Goal: Task Accomplishment & Management: Use online tool/utility

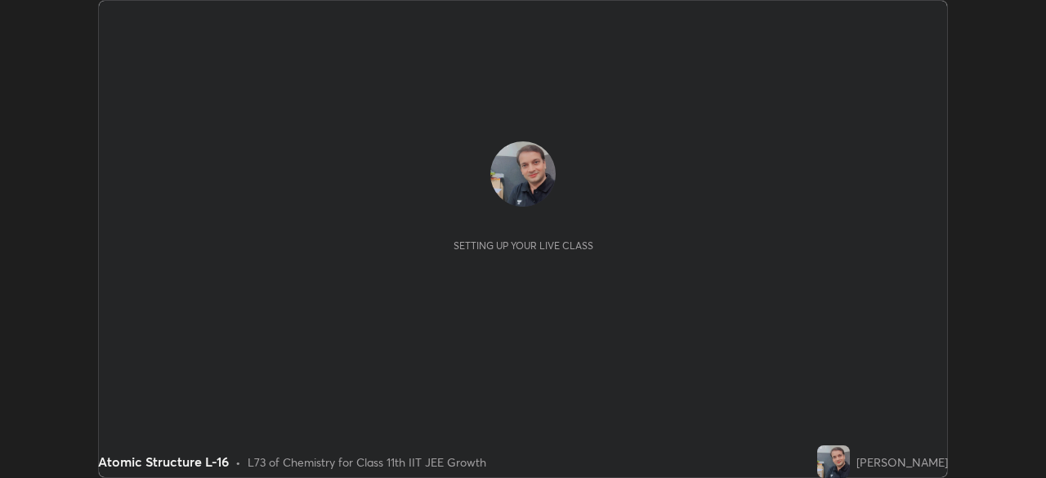
scroll to position [478, 1045]
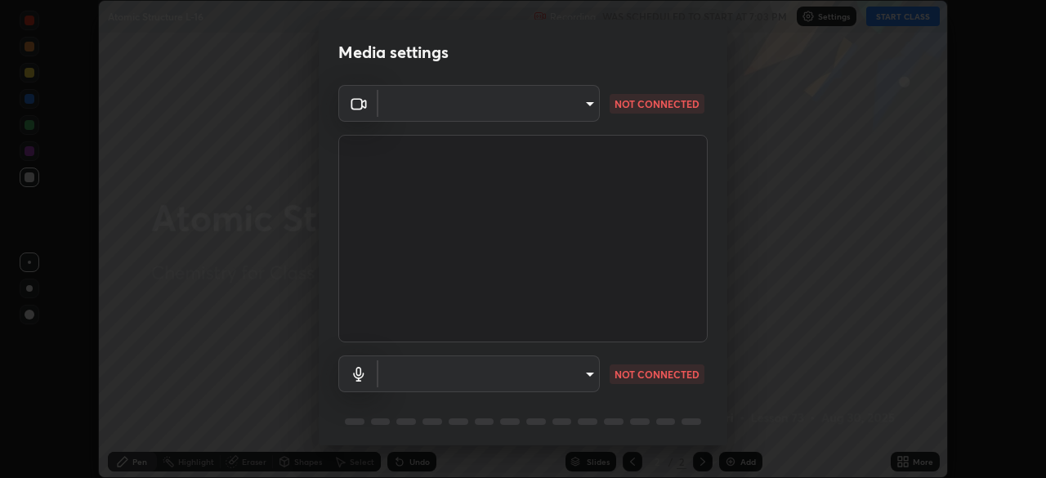
type input "cb8c6b6b4a50c5c6d626de20ccb3fd73f31987ea2ecc1878d3d31a5f1bf4ae53"
click at [398, 376] on body "Erase all Atomic Structure L-16 Recording WAS SCHEDULED TO START AT 7:03 PM Set…" at bounding box center [523, 239] width 1046 height 478
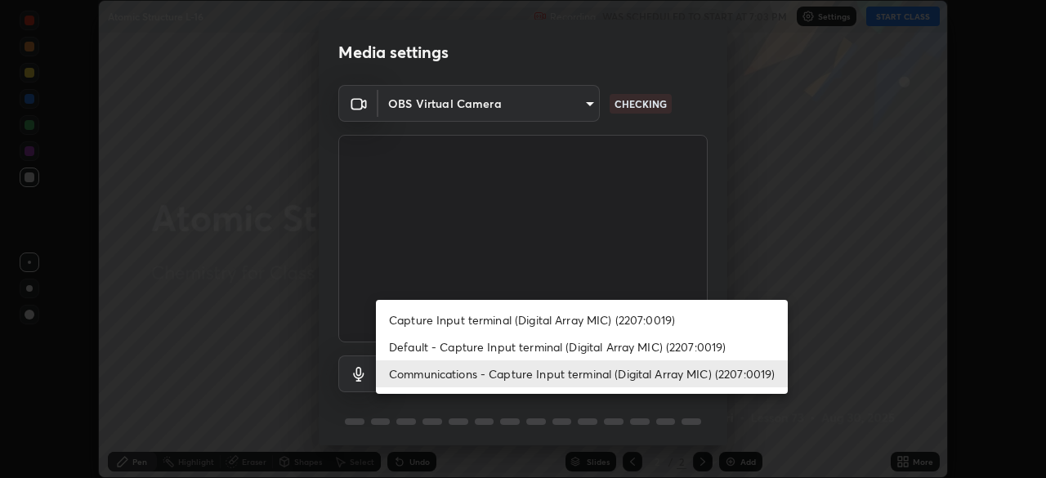
click at [404, 322] on li "Capture Input terminal (Digital Array MIC) (2207:0019)" at bounding box center [582, 319] width 412 height 27
type input "87fe52ed78cfa6ebbe8fde29281e2c7e3f46fe220fe8010125cf3d8283a166bd"
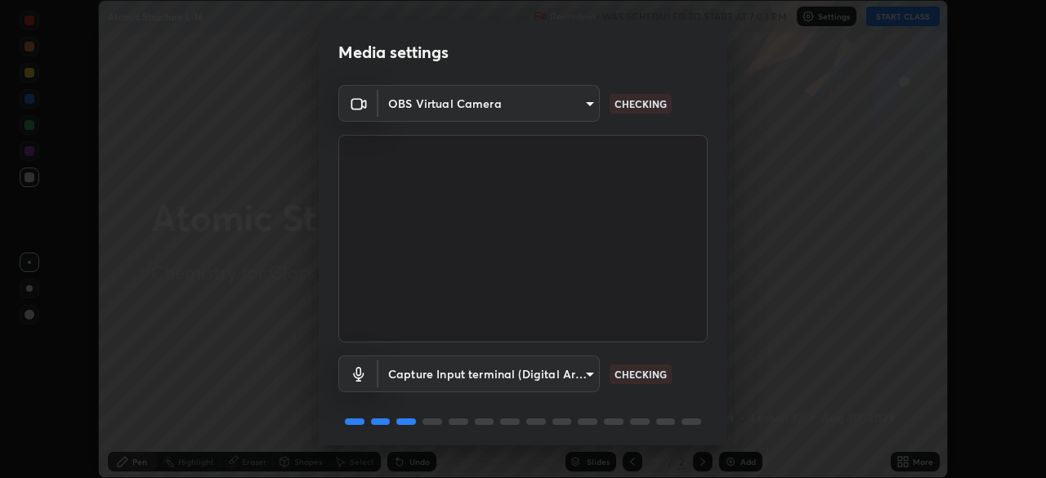
scroll to position [58, 0]
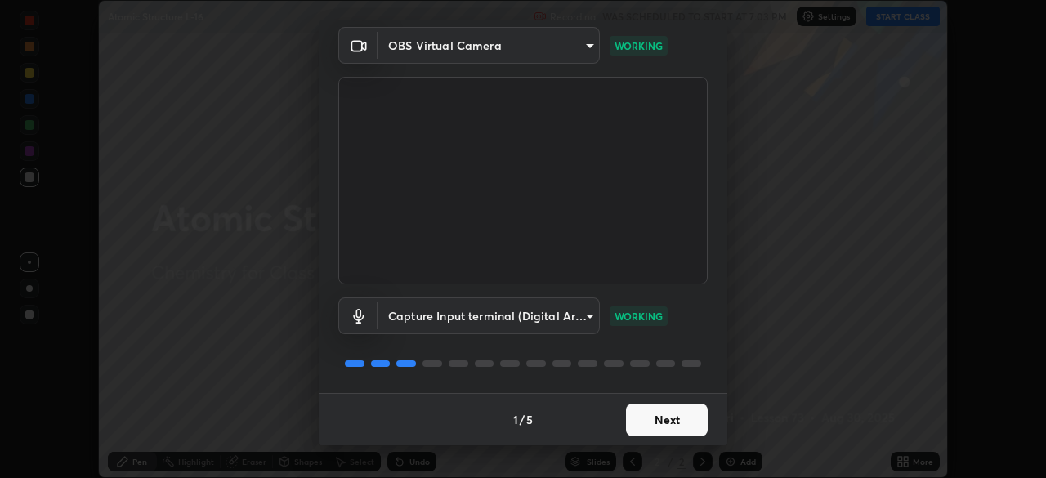
click at [651, 426] on button "Next" at bounding box center [667, 420] width 82 height 33
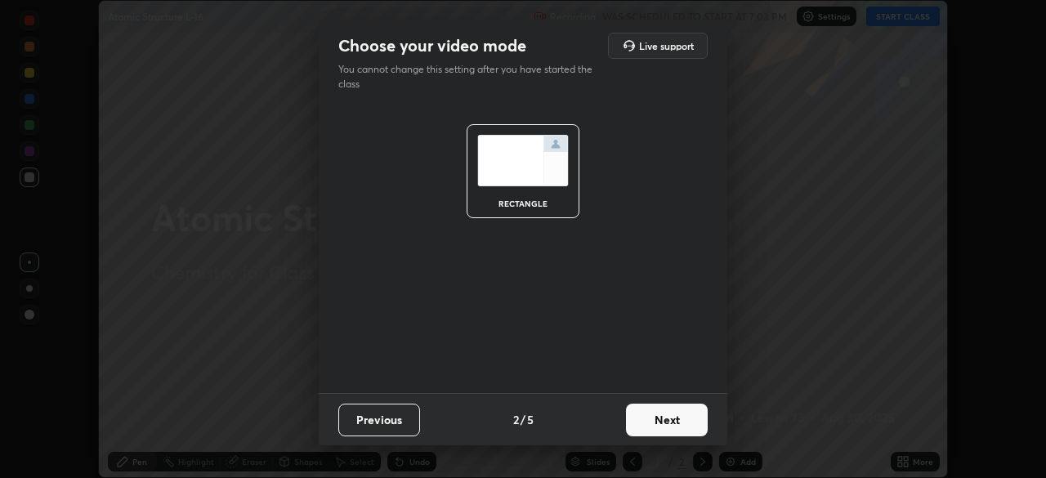
click at [651, 422] on button "Next" at bounding box center [667, 420] width 82 height 33
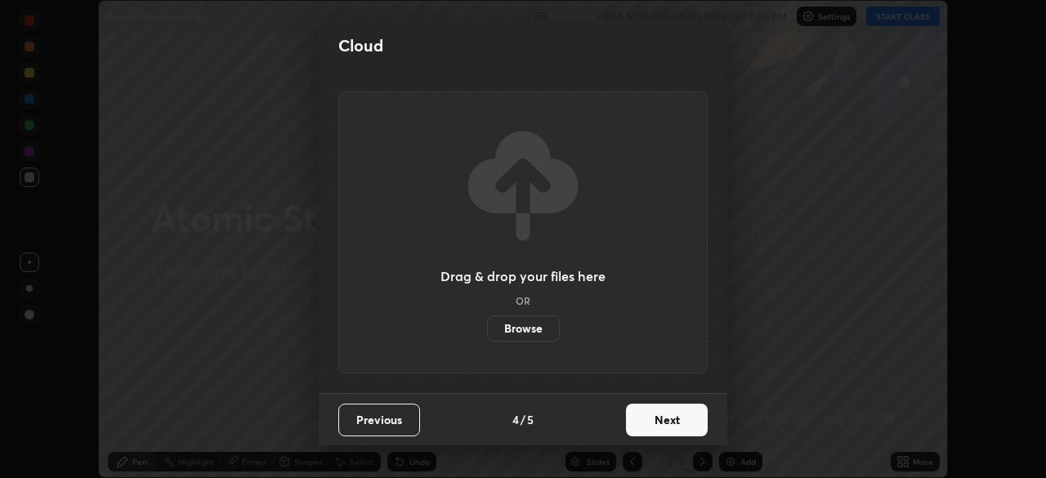
click at [655, 419] on button "Next" at bounding box center [667, 420] width 82 height 33
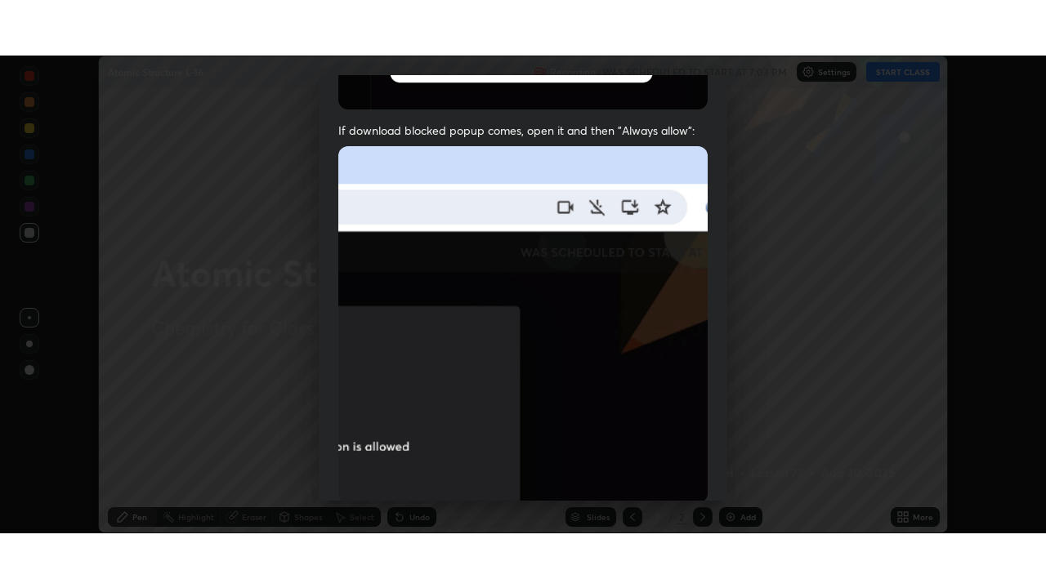
scroll to position [391, 0]
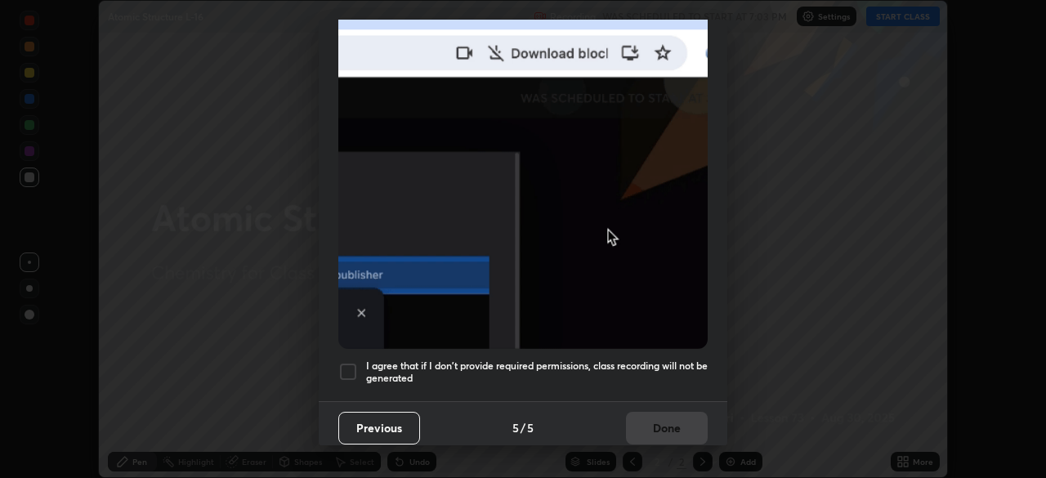
click at [347, 362] on div at bounding box center [348, 372] width 20 height 20
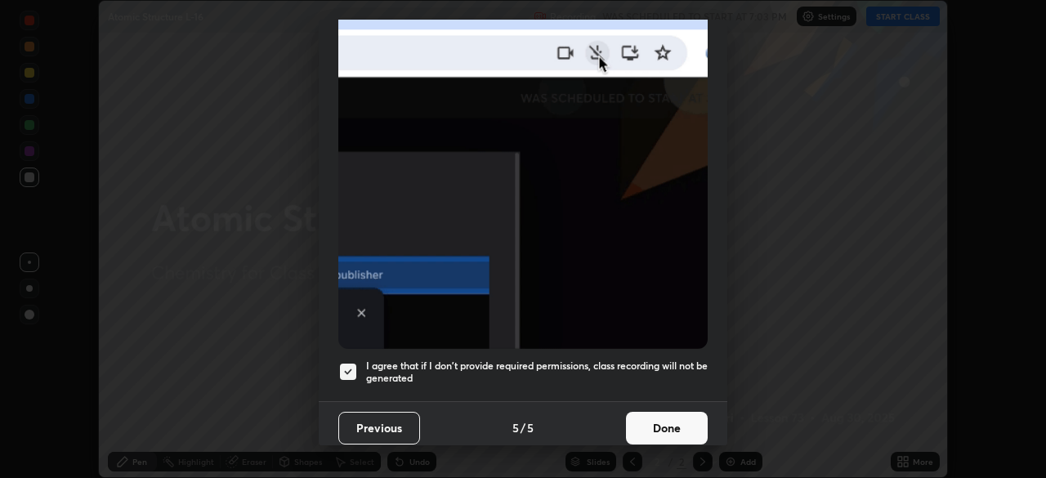
click at [648, 414] on button "Done" at bounding box center [667, 428] width 82 height 33
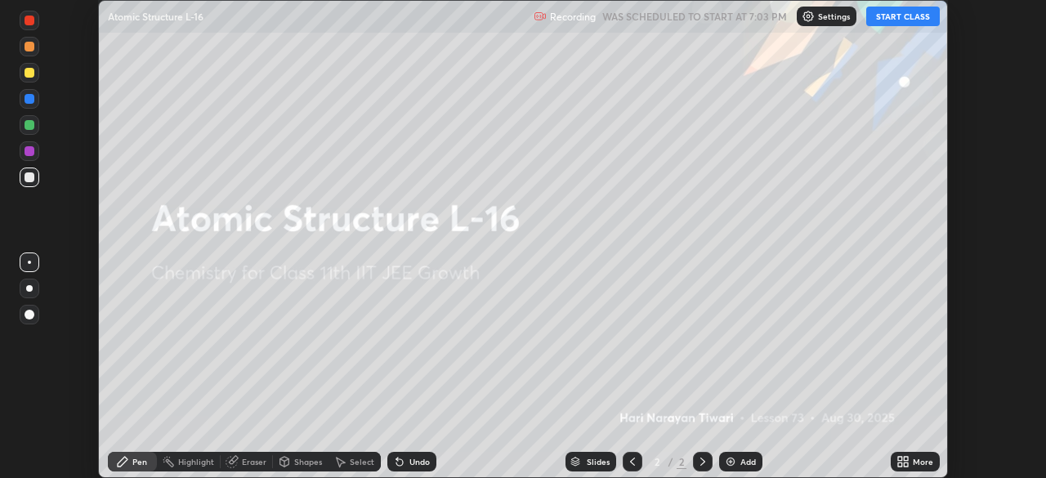
click at [729, 463] on img at bounding box center [730, 461] width 13 height 13
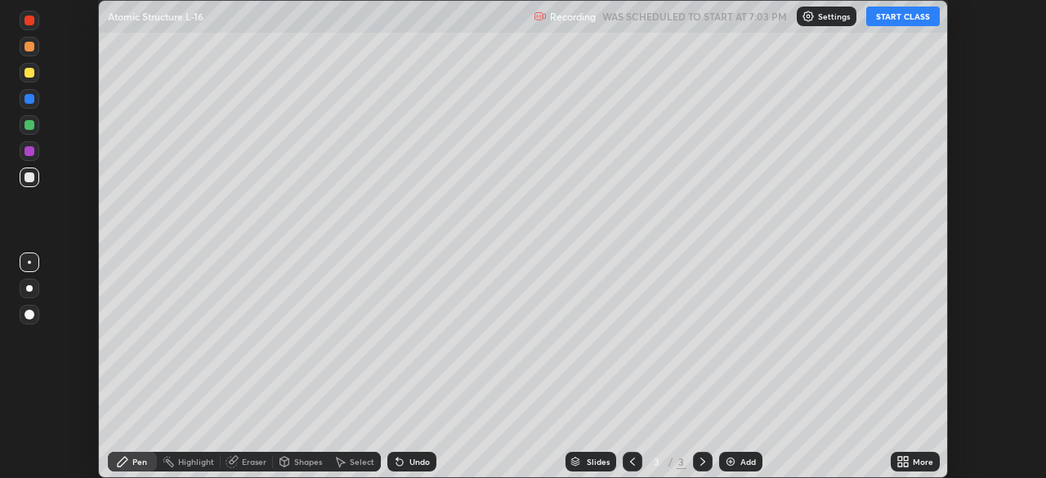
click at [904, 460] on icon at bounding box center [906, 459] width 4 height 4
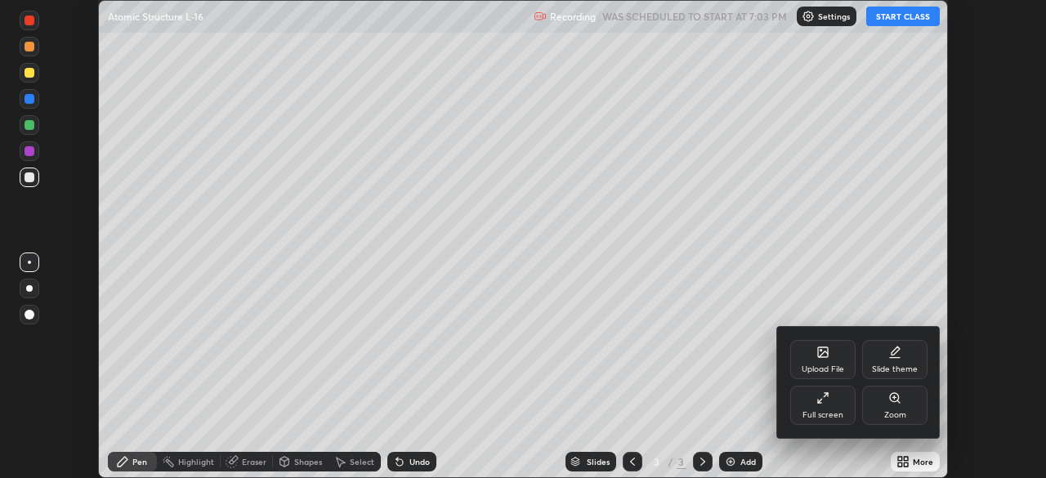
click at [822, 404] on div "Full screen" at bounding box center [822, 405] width 65 height 39
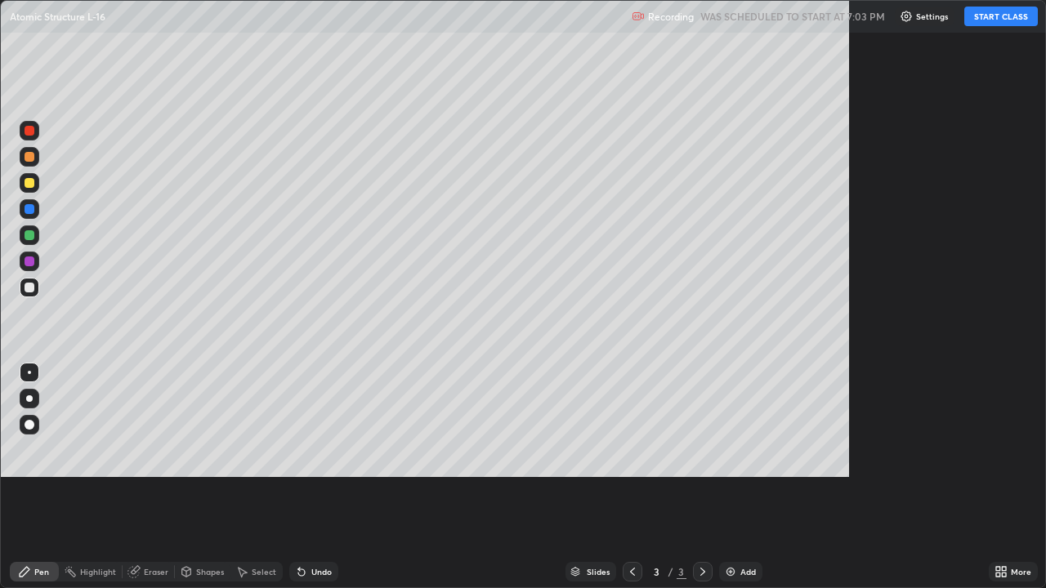
scroll to position [588, 1046]
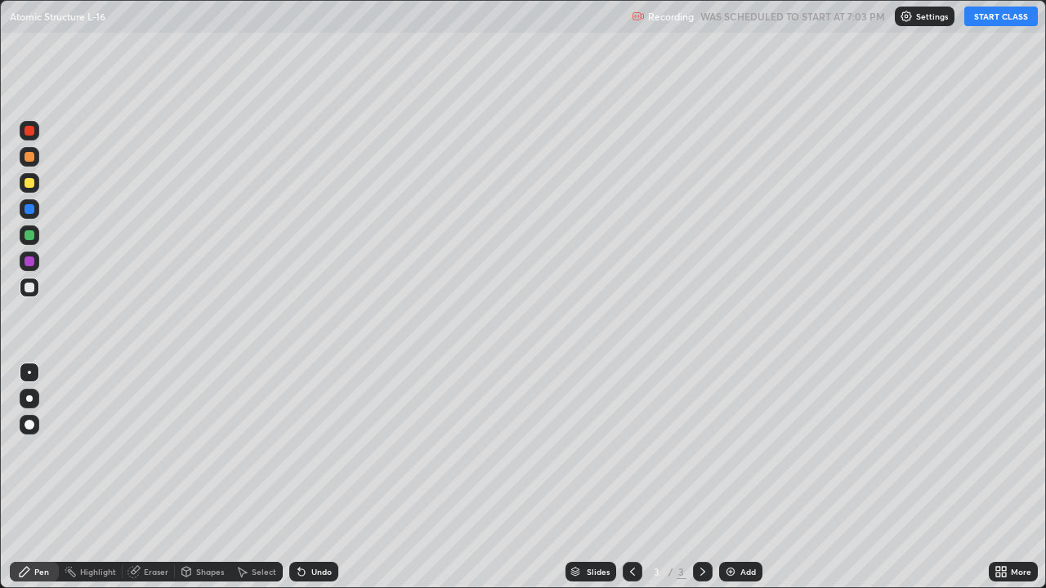
click at [994, 18] on button "START CLASS" at bounding box center [1001, 17] width 74 height 20
click at [29, 185] on div at bounding box center [30, 183] width 10 height 10
click at [165, 477] on div "Eraser" at bounding box center [156, 572] width 25 height 8
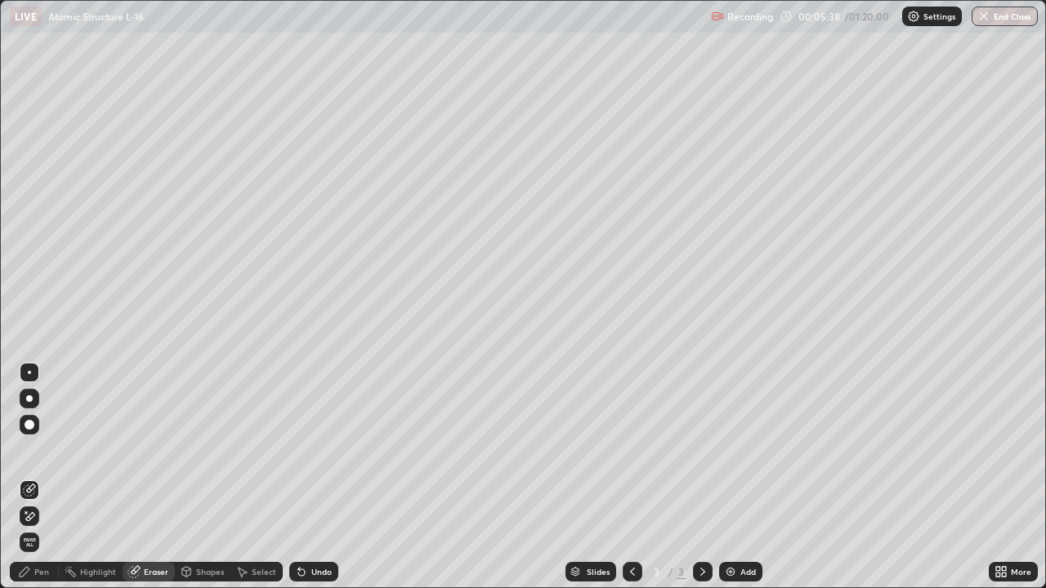
click at [52, 477] on div "Pen" at bounding box center [34, 572] width 49 height 20
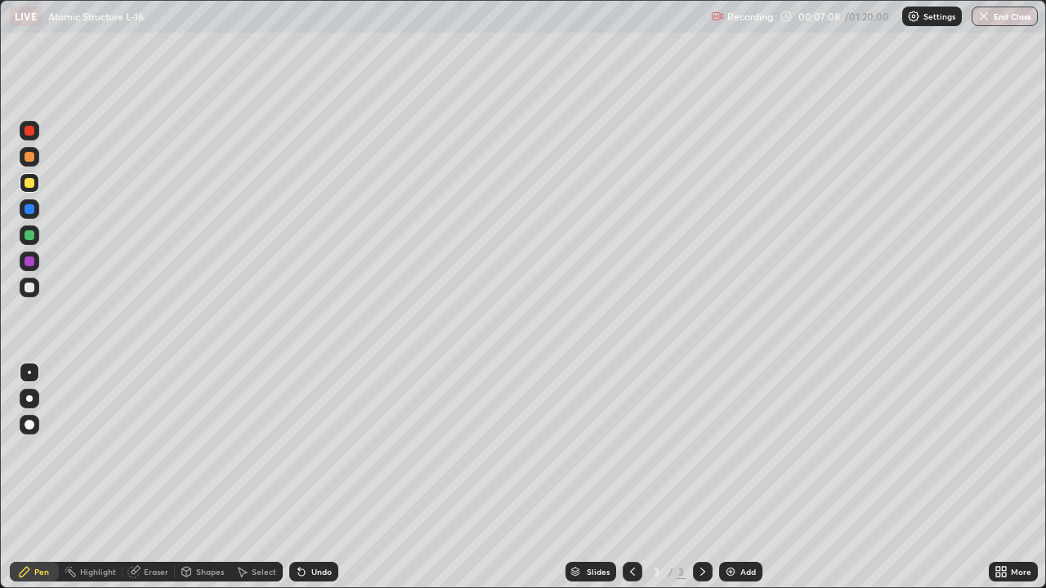
click at [28, 288] on div at bounding box center [30, 288] width 10 height 10
click at [25, 182] on div at bounding box center [30, 183] width 10 height 10
click at [25, 238] on div at bounding box center [30, 235] width 10 height 10
click at [29, 289] on div at bounding box center [30, 288] width 10 height 10
click at [29, 185] on div at bounding box center [30, 183] width 10 height 10
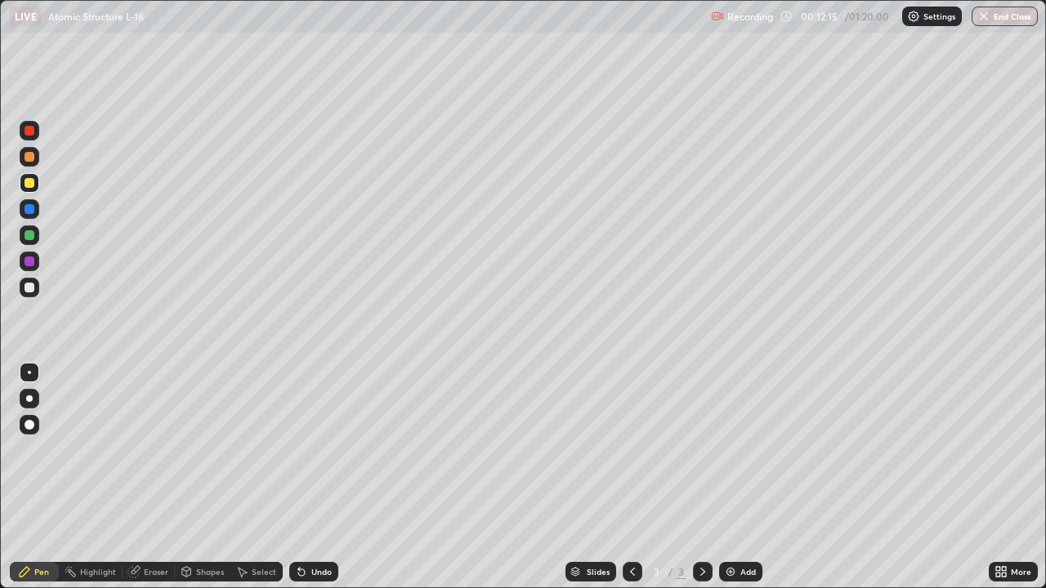
click at [29, 289] on div at bounding box center [30, 288] width 10 height 10
click at [165, 477] on div "Eraser" at bounding box center [156, 572] width 25 height 8
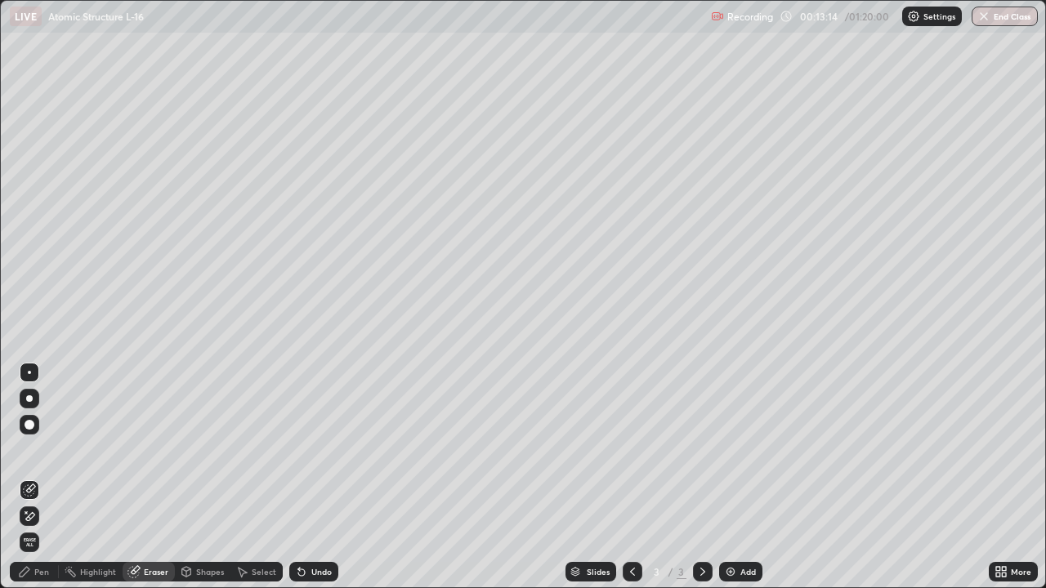
click at [265, 477] on div "Select" at bounding box center [264, 572] width 25 height 8
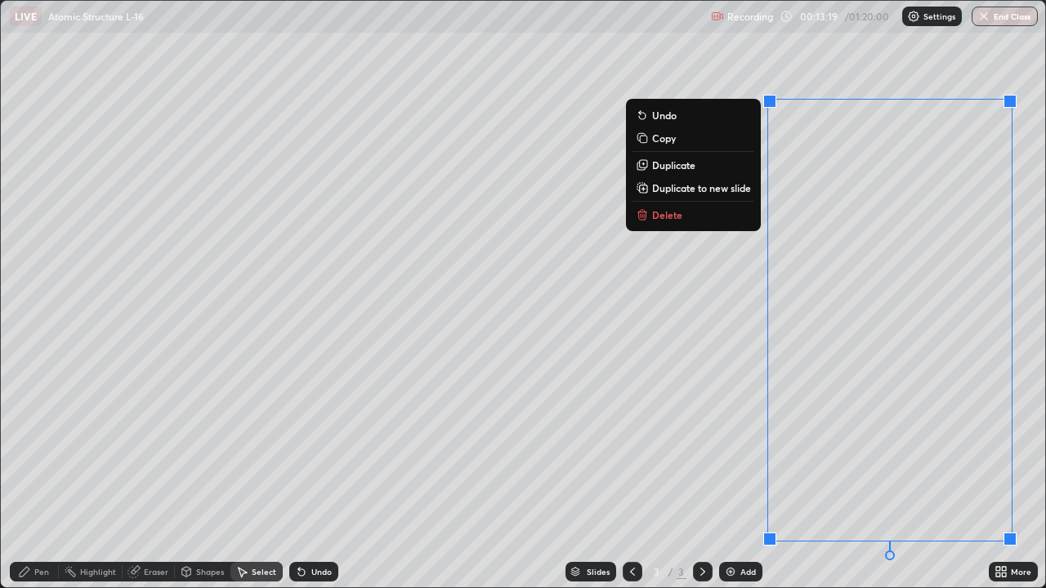
click at [676, 217] on p "Delete" at bounding box center [667, 214] width 30 height 13
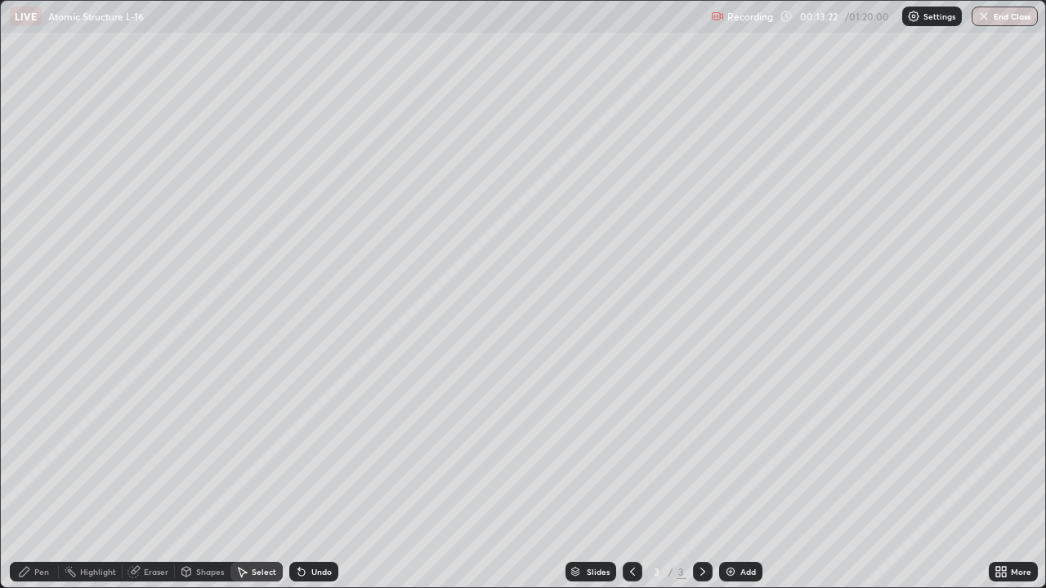
click at [43, 477] on div "Pen" at bounding box center [41, 572] width 15 height 8
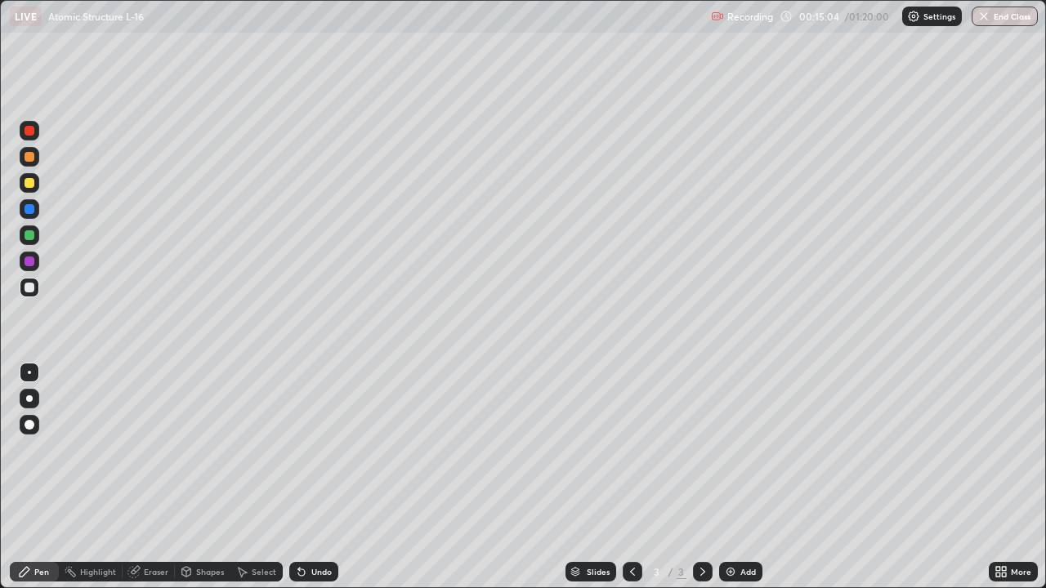
click at [141, 477] on div "Eraser" at bounding box center [149, 572] width 52 height 20
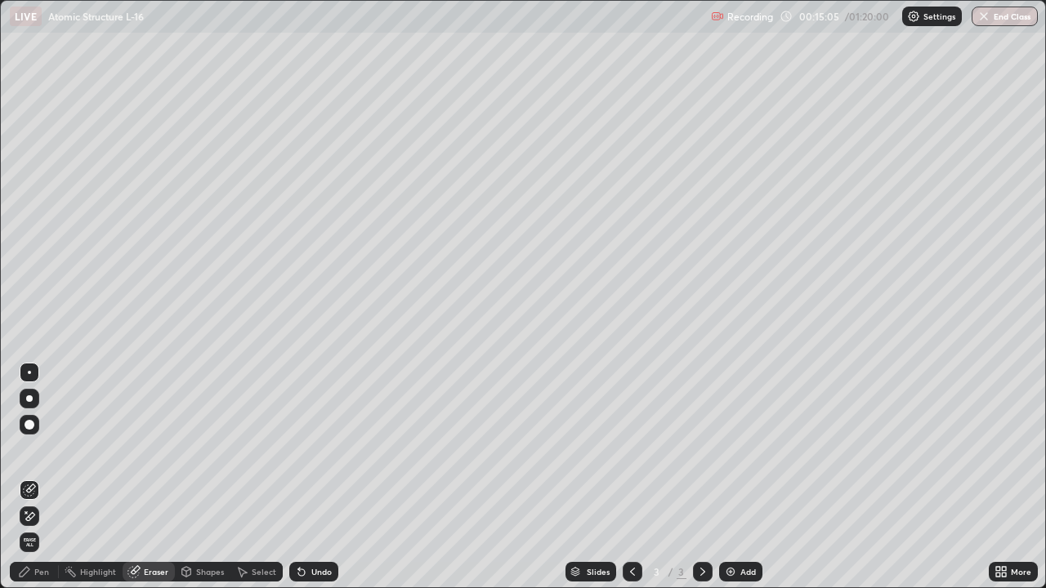
click at [253, 477] on div "Select" at bounding box center [264, 572] width 25 height 8
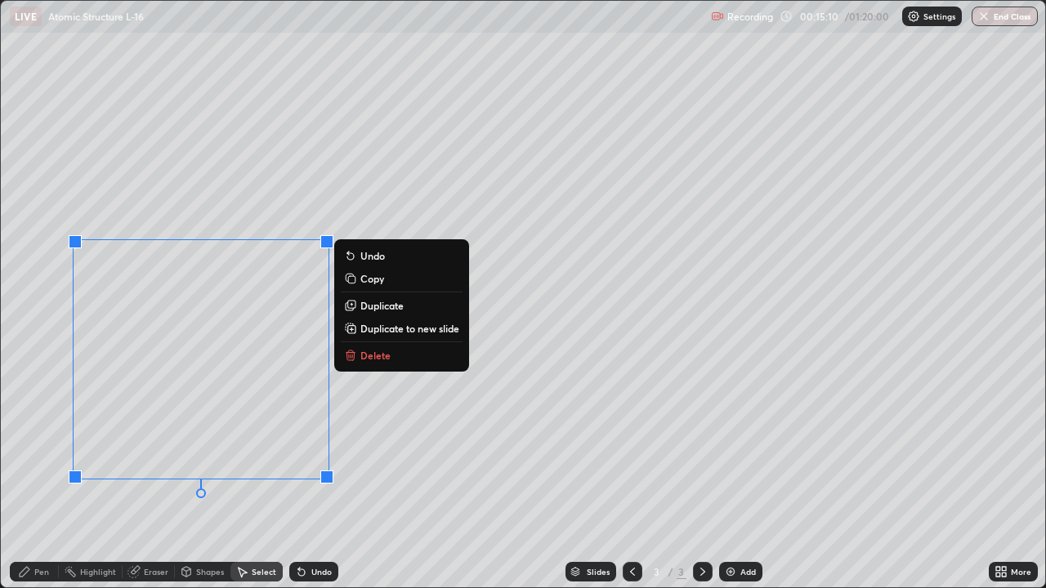
click at [363, 354] on p "Delete" at bounding box center [375, 355] width 30 height 13
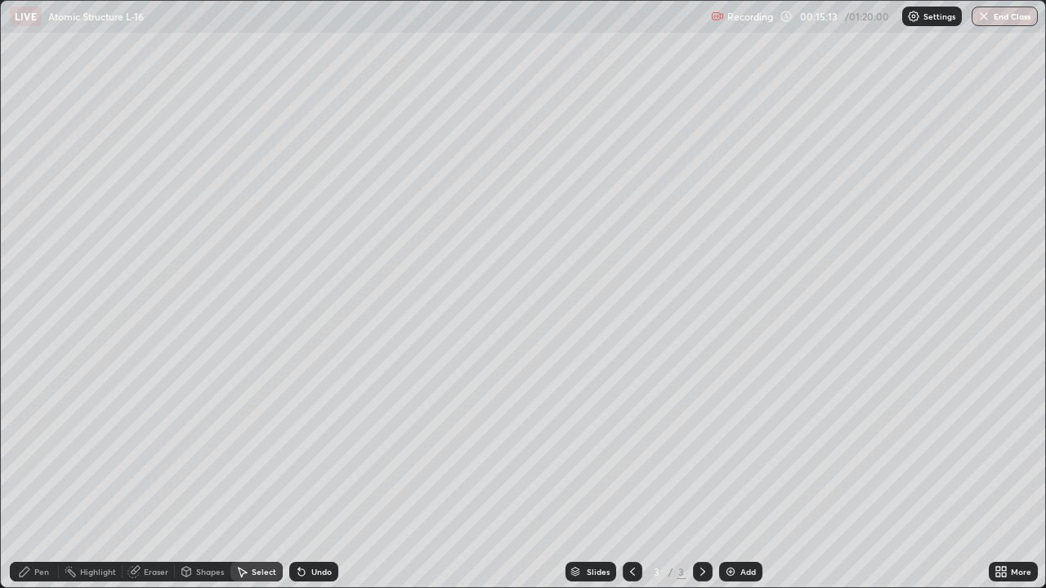
click at [42, 477] on div "Pen" at bounding box center [41, 572] width 15 height 8
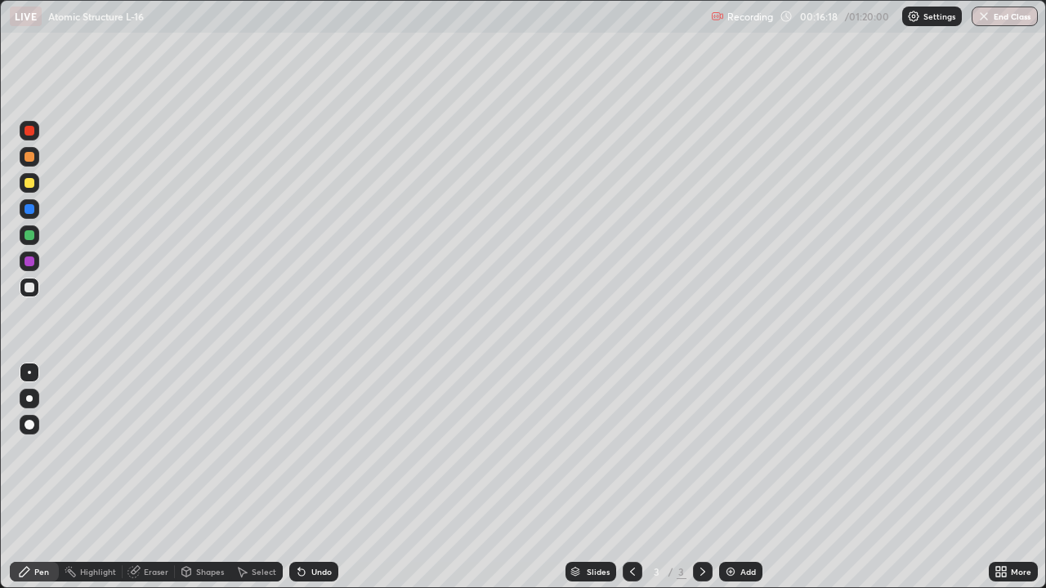
click at [740, 477] on div "Add" at bounding box center [748, 572] width 16 height 8
click at [28, 157] on div at bounding box center [30, 157] width 10 height 10
click at [29, 285] on div at bounding box center [30, 288] width 10 height 10
click at [32, 235] on div at bounding box center [30, 235] width 10 height 10
click at [29, 288] on div at bounding box center [30, 288] width 10 height 10
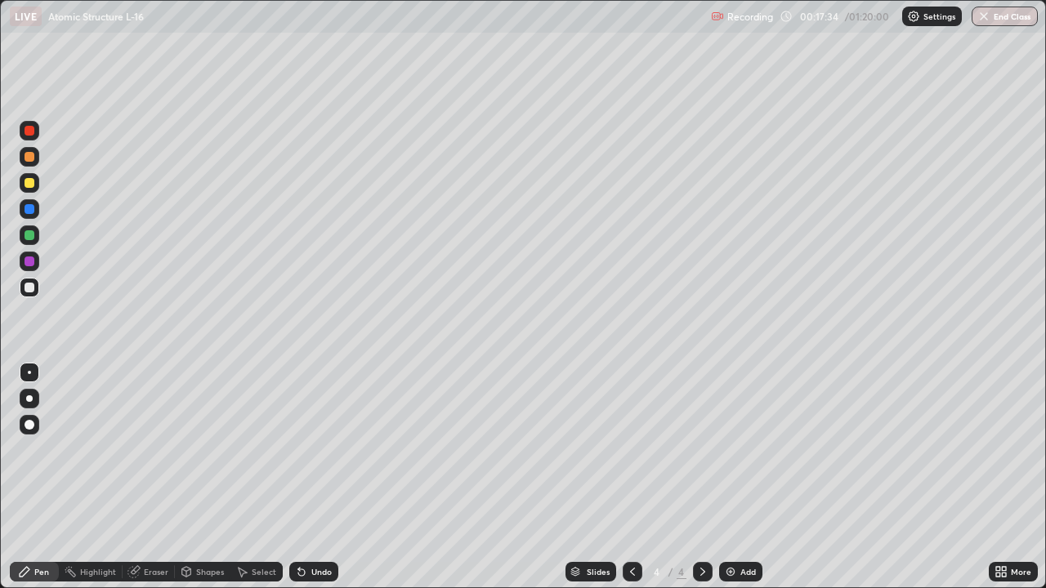
click at [728, 477] on img at bounding box center [730, 571] width 13 height 13
click at [28, 288] on div at bounding box center [30, 288] width 10 height 10
click at [29, 185] on div at bounding box center [30, 183] width 10 height 10
click at [203, 477] on div "Shapes" at bounding box center [210, 572] width 28 height 8
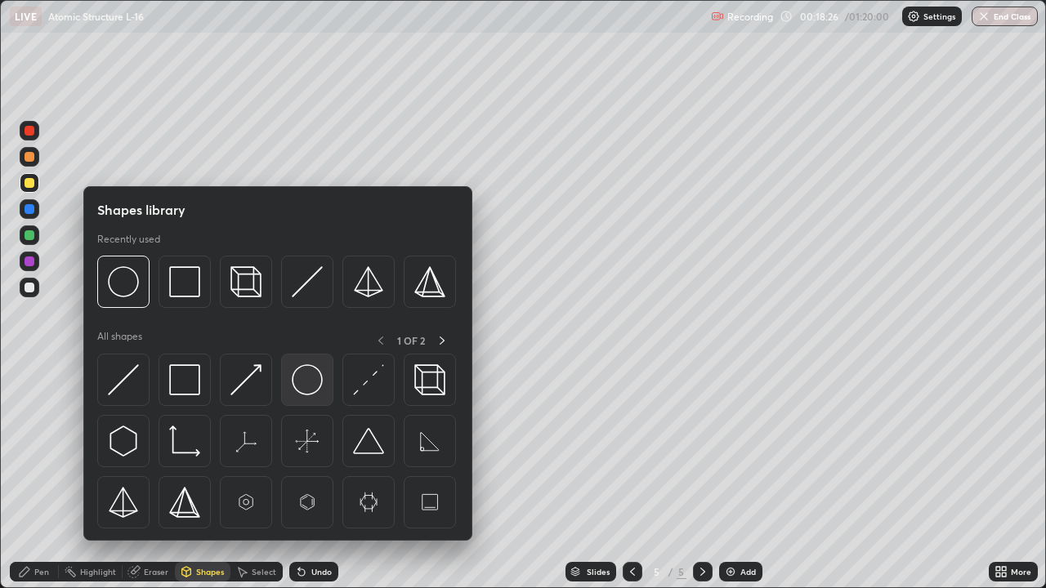
click at [301, 382] on img at bounding box center [307, 379] width 31 height 31
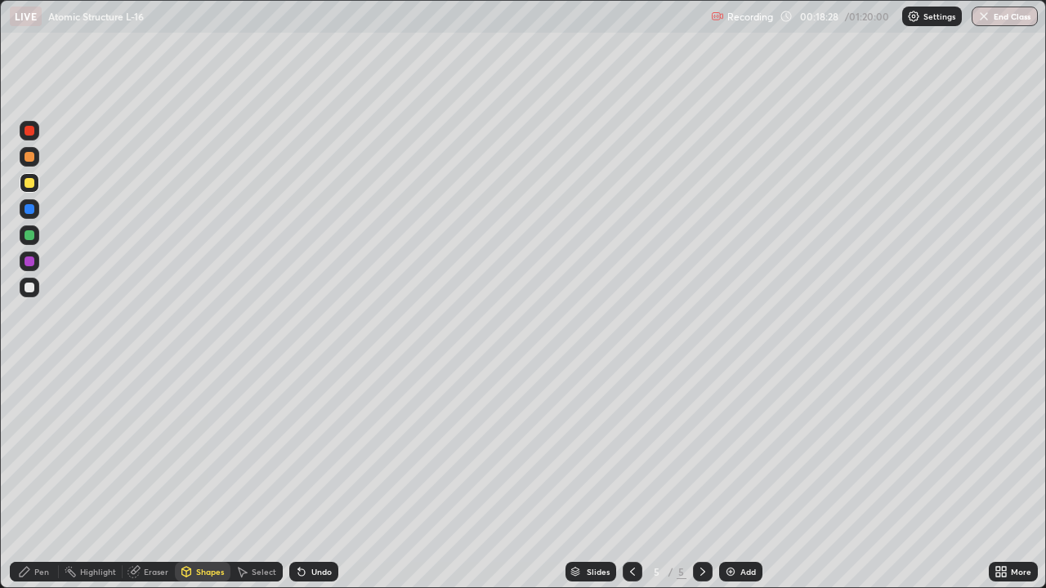
click at [28, 288] on div at bounding box center [30, 288] width 10 height 10
click at [25, 287] on div at bounding box center [30, 288] width 10 height 10
click at [27, 182] on div at bounding box center [30, 183] width 10 height 10
click at [38, 477] on div "Pen" at bounding box center [41, 572] width 15 height 8
click at [27, 285] on div at bounding box center [30, 288] width 10 height 10
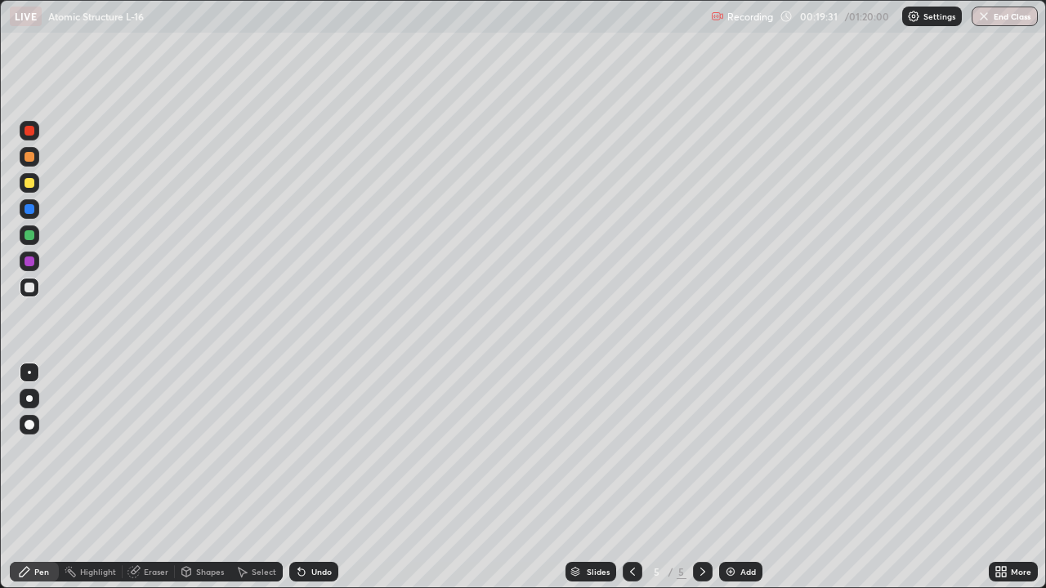
click at [31, 185] on div at bounding box center [30, 183] width 10 height 10
click at [146, 477] on div "Eraser" at bounding box center [156, 572] width 25 height 8
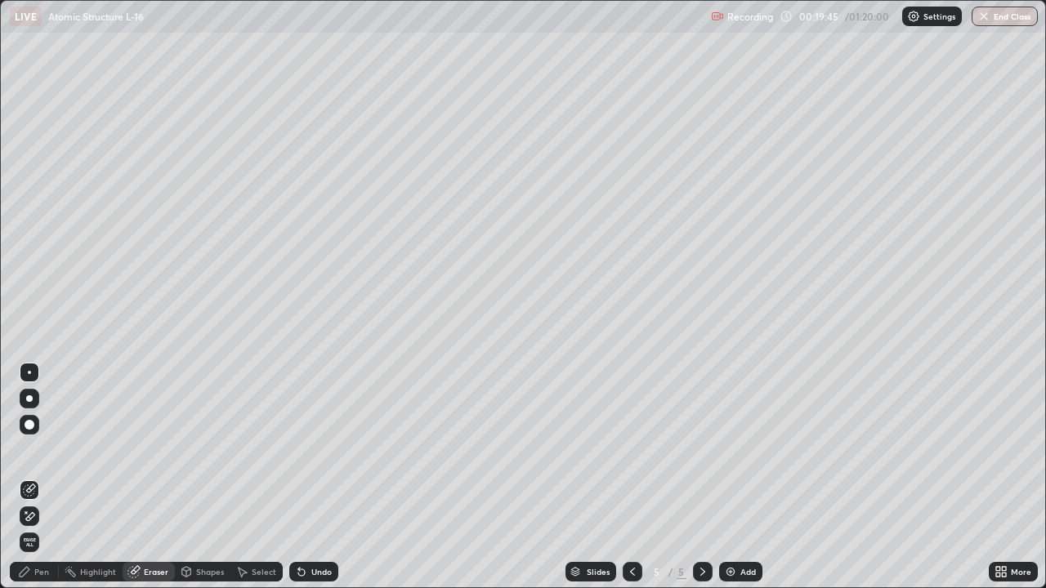
click at [43, 477] on div "Pen" at bounding box center [41, 572] width 15 height 8
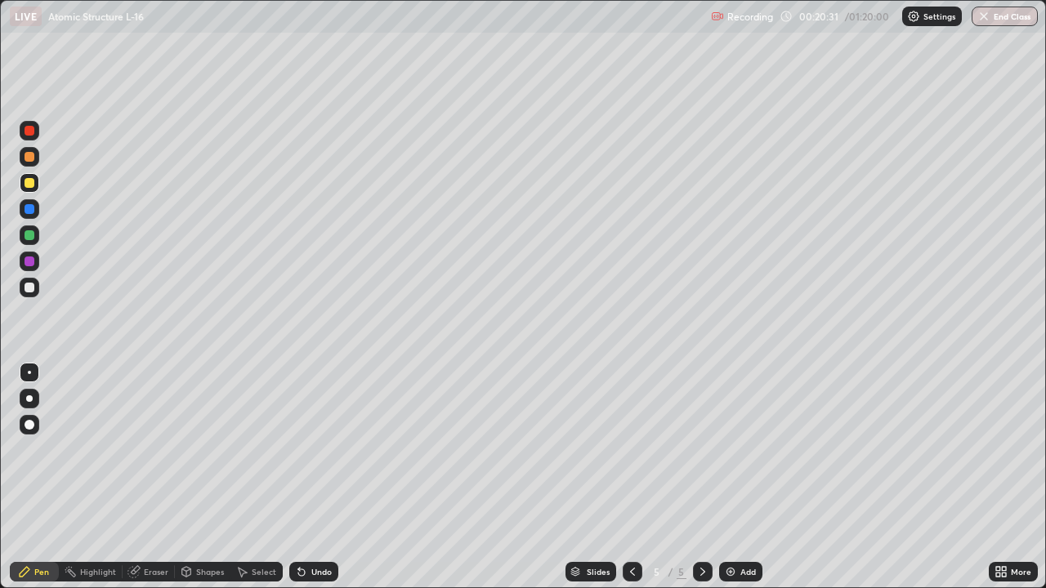
click at [27, 236] on div at bounding box center [30, 235] width 10 height 10
click at [30, 288] on div at bounding box center [30, 288] width 10 height 10
click at [721, 477] on div "Add" at bounding box center [740, 572] width 43 height 20
click at [41, 477] on div "Pen" at bounding box center [34, 572] width 49 height 20
click at [304, 477] on icon at bounding box center [301, 571] width 13 height 13
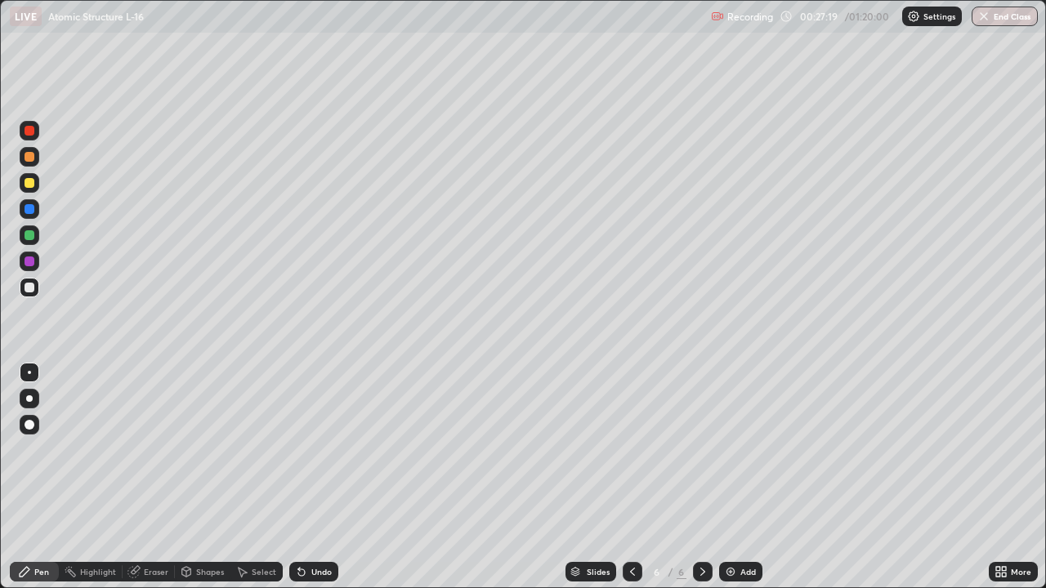
click at [152, 477] on div "Eraser" at bounding box center [156, 572] width 25 height 8
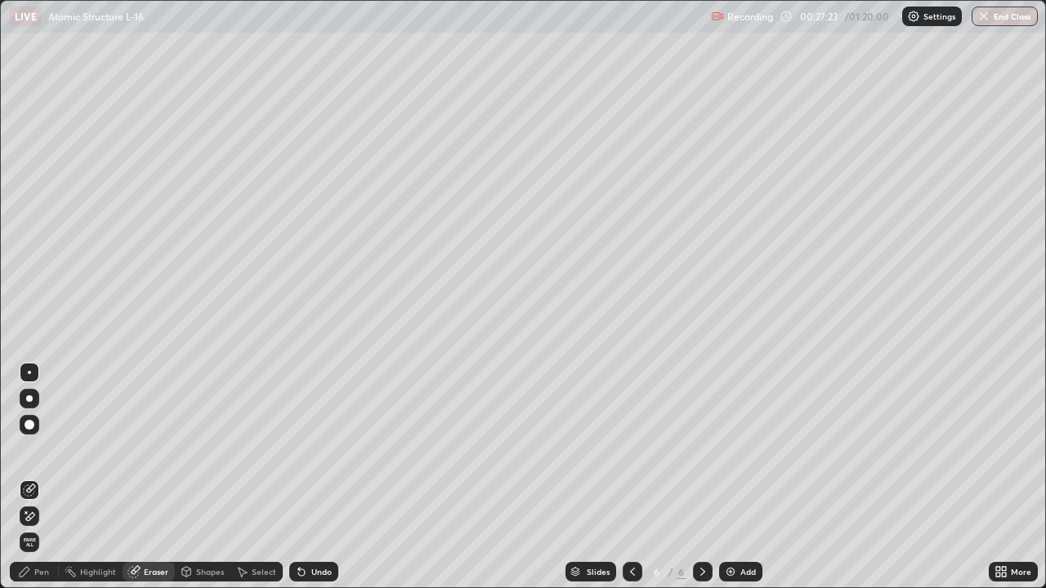
click at [44, 477] on div "Pen" at bounding box center [34, 572] width 49 height 20
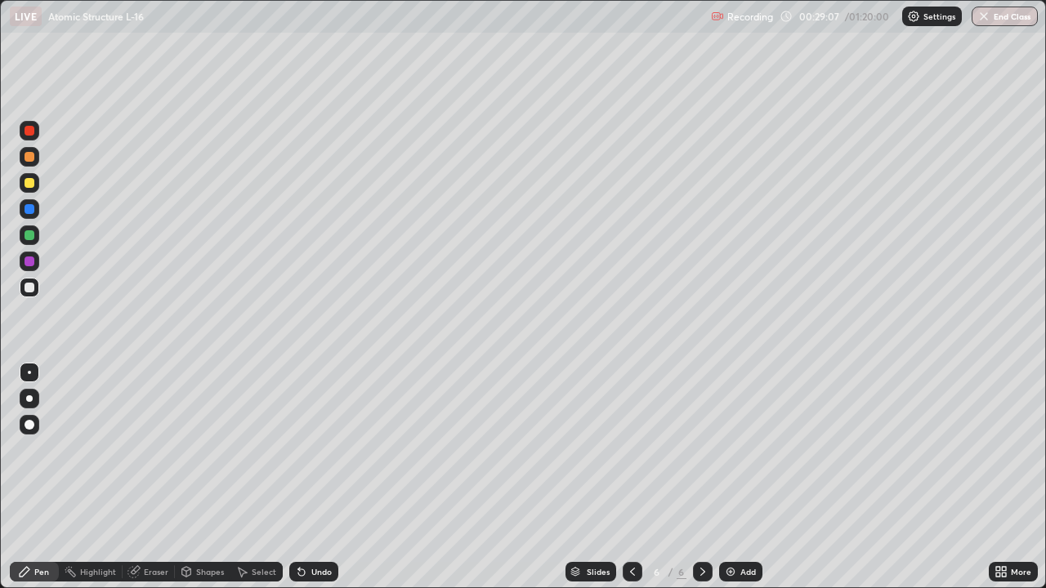
click at [28, 185] on div at bounding box center [30, 183] width 10 height 10
click at [31, 294] on div at bounding box center [30, 288] width 20 height 20
click at [30, 185] on div at bounding box center [30, 183] width 10 height 10
click at [31, 292] on div at bounding box center [30, 288] width 10 height 10
click at [31, 186] on div at bounding box center [30, 183] width 10 height 10
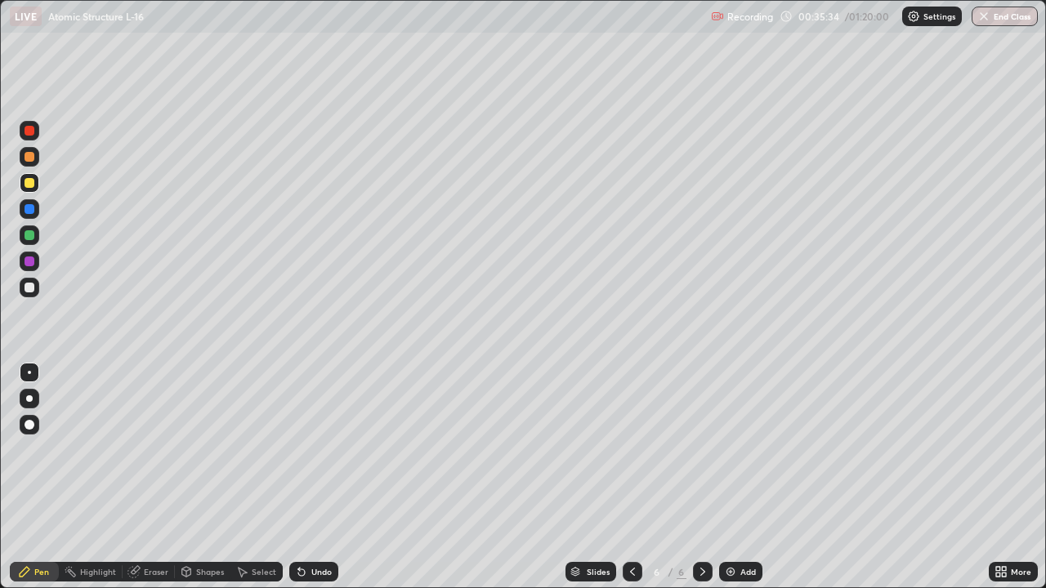
click at [27, 290] on div at bounding box center [30, 288] width 10 height 10
click at [726, 477] on img at bounding box center [730, 571] width 13 height 13
click at [38, 477] on div "Pen" at bounding box center [41, 572] width 15 height 8
click at [48, 477] on div "Pen" at bounding box center [41, 572] width 15 height 8
click at [159, 477] on div "Eraser" at bounding box center [156, 572] width 25 height 8
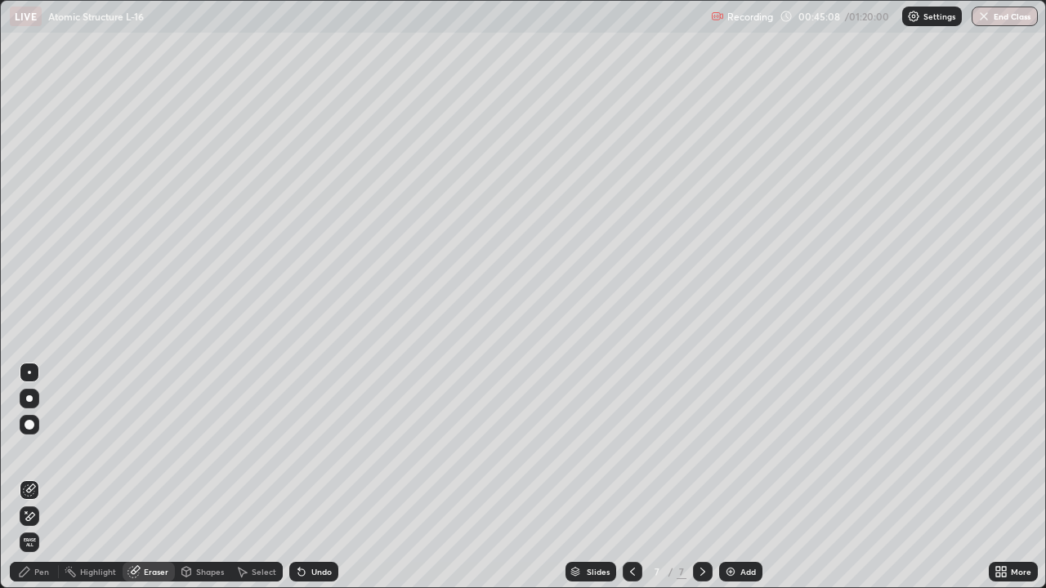
click at [266, 477] on div "Select" at bounding box center [264, 572] width 25 height 8
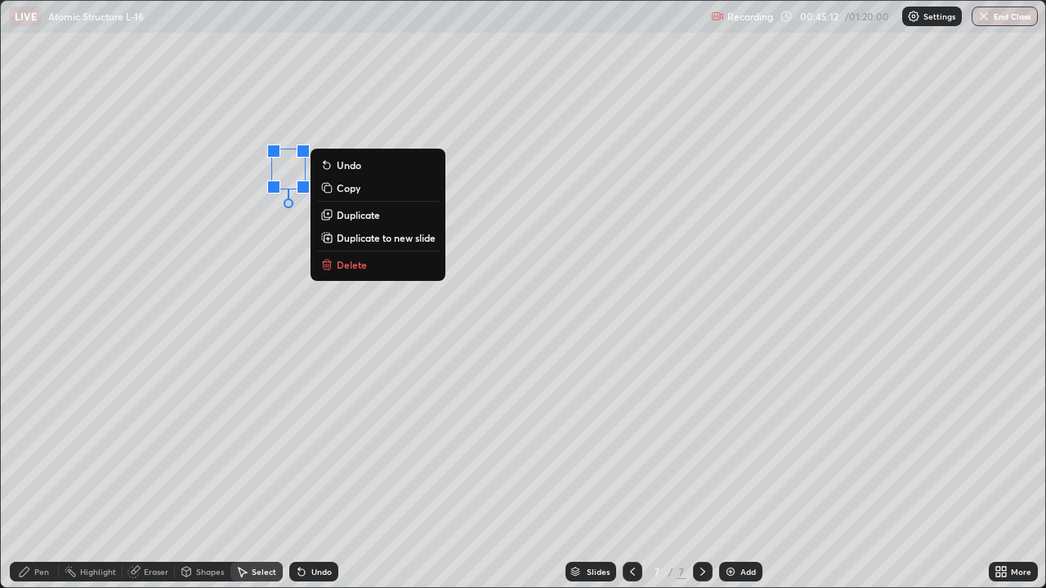
click at [354, 270] on p "Delete" at bounding box center [352, 264] width 30 height 13
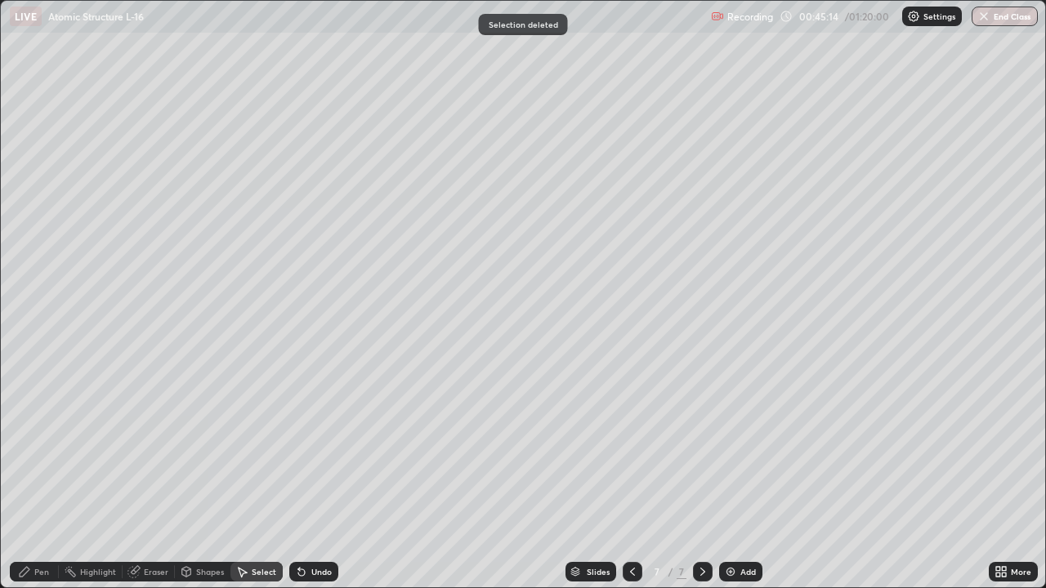
click at [42, 477] on div "Pen" at bounding box center [41, 572] width 15 height 8
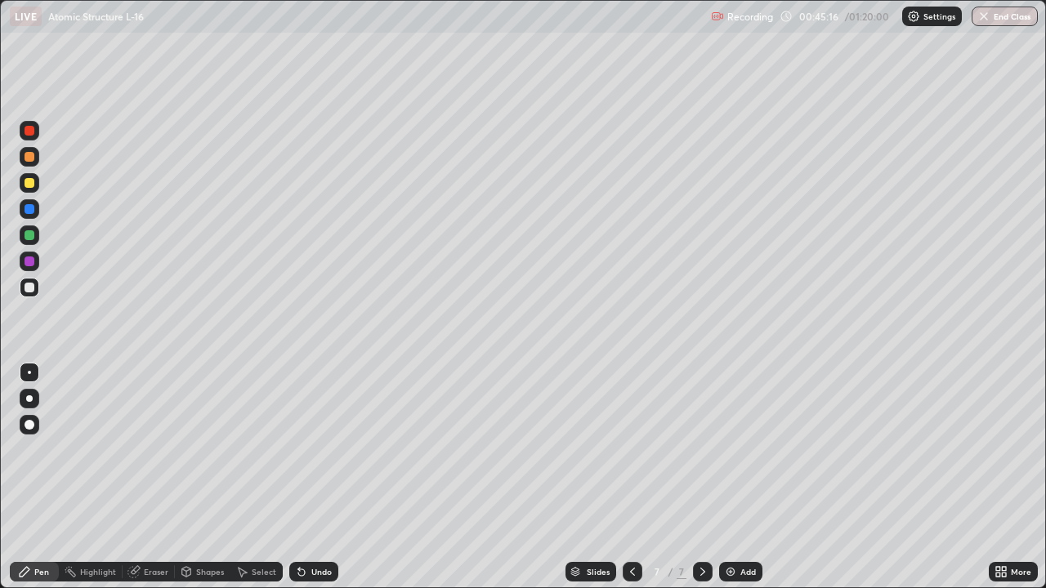
click at [29, 286] on div at bounding box center [30, 288] width 10 height 10
click at [144, 477] on div "Eraser" at bounding box center [156, 572] width 25 height 8
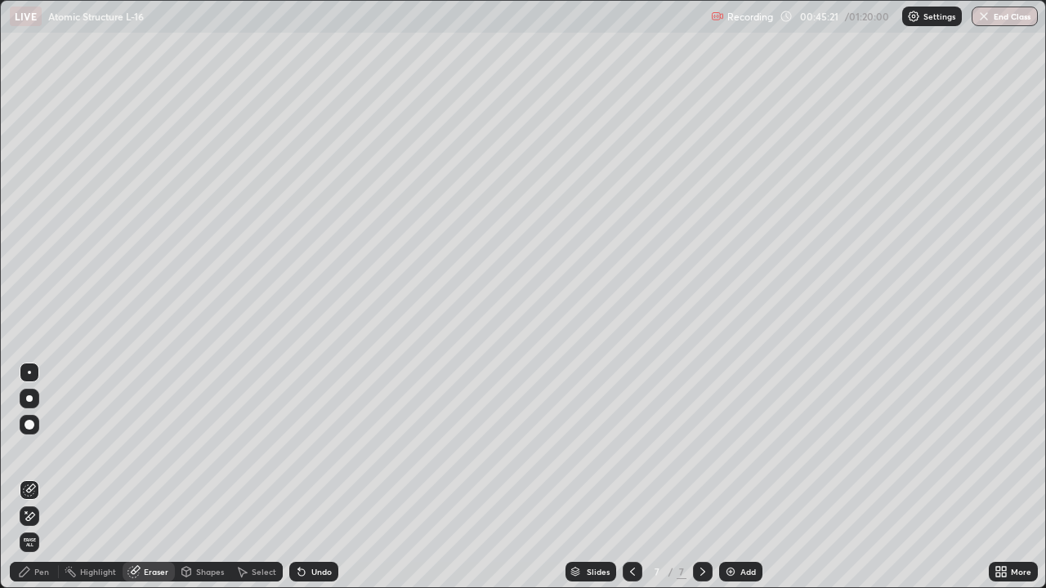
click at [43, 477] on div "Pen" at bounding box center [41, 572] width 15 height 8
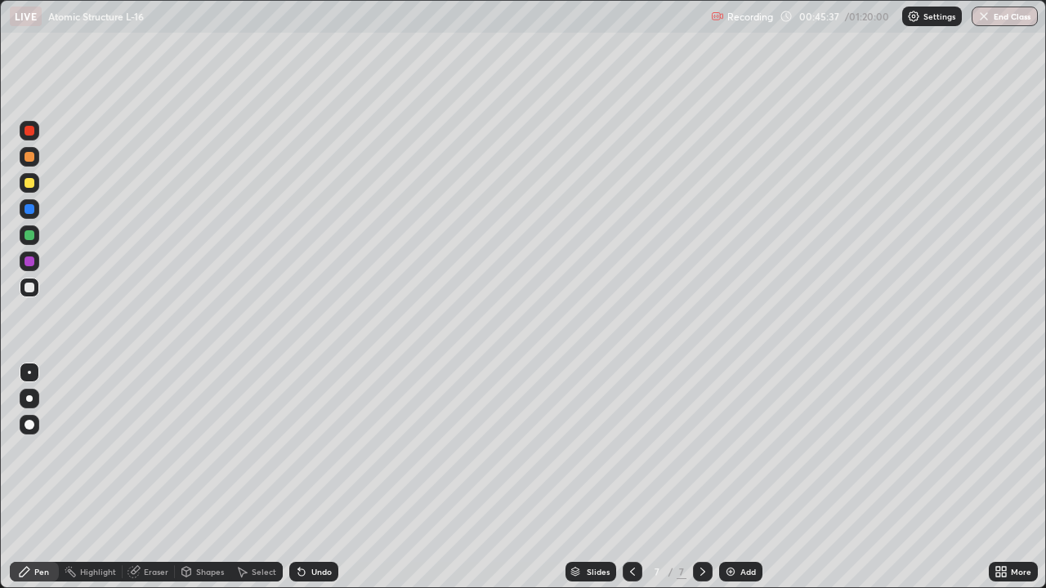
click at [29, 287] on div at bounding box center [30, 288] width 10 height 10
click at [29, 187] on div at bounding box center [30, 183] width 10 height 10
click at [29, 289] on div at bounding box center [30, 288] width 10 height 10
click at [158, 477] on div "Eraser" at bounding box center [156, 572] width 25 height 8
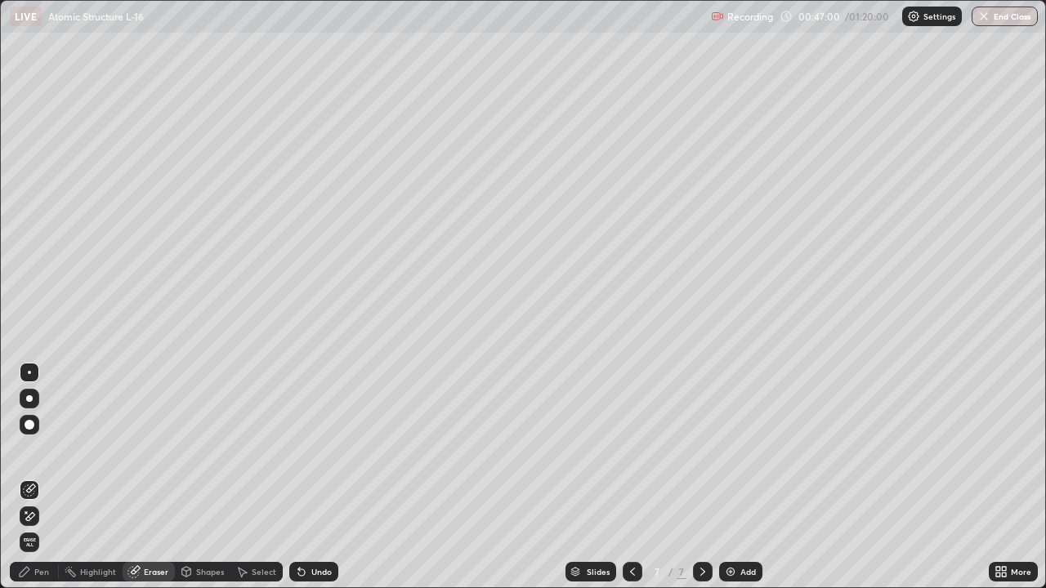
click at [49, 477] on div "Pen" at bounding box center [34, 572] width 49 height 20
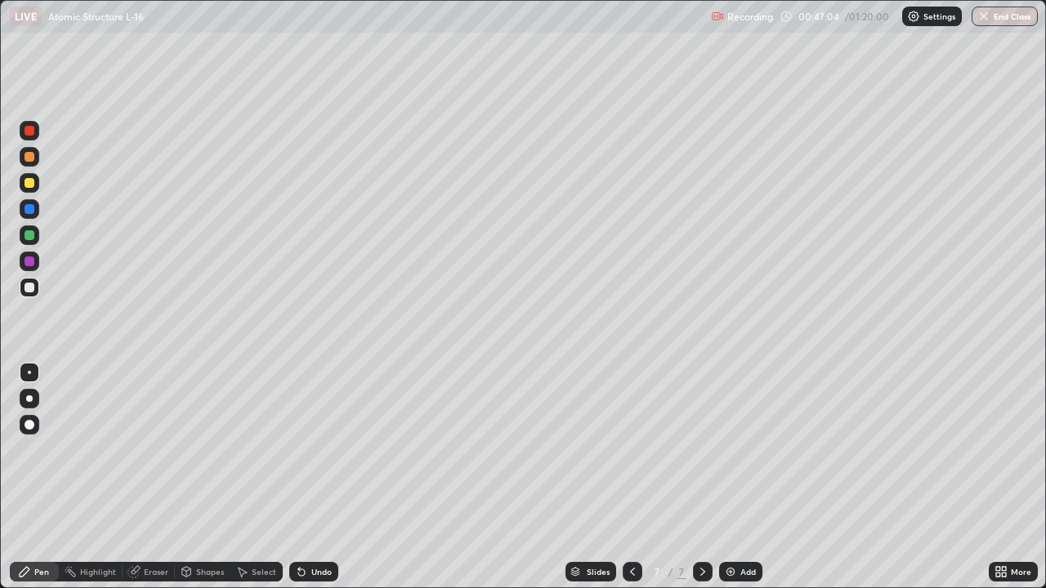
click at [160, 477] on div "Eraser" at bounding box center [156, 572] width 25 height 8
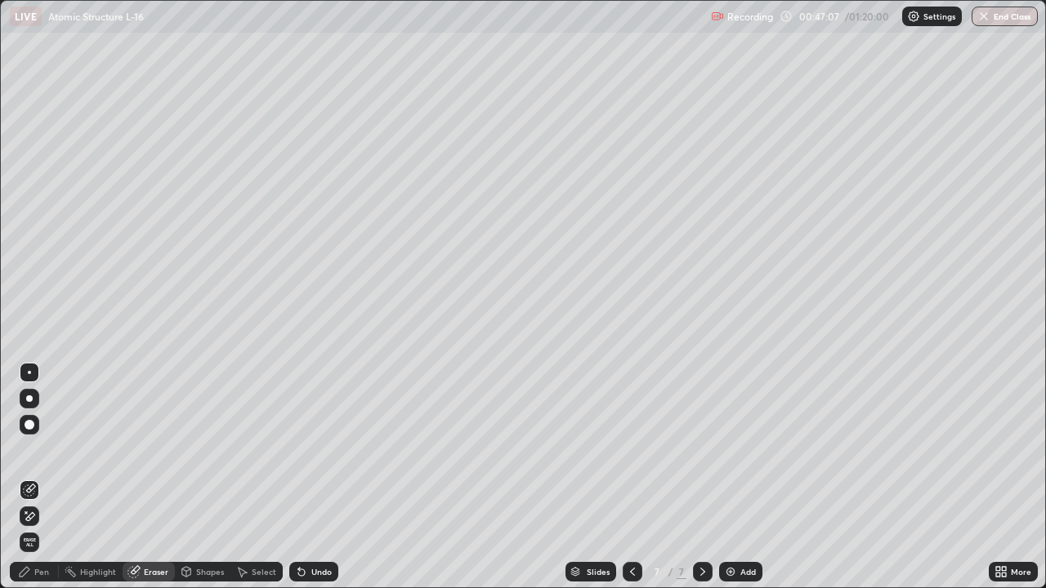
click at [53, 477] on div "Pen" at bounding box center [34, 572] width 49 height 20
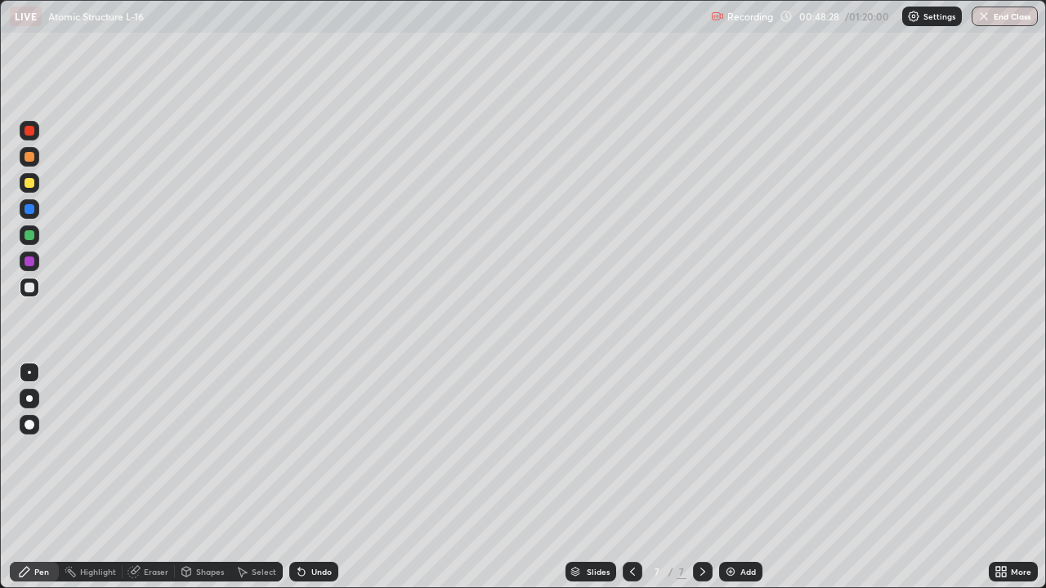
click at [164, 477] on div "Eraser" at bounding box center [156, 572] width 25 height 8
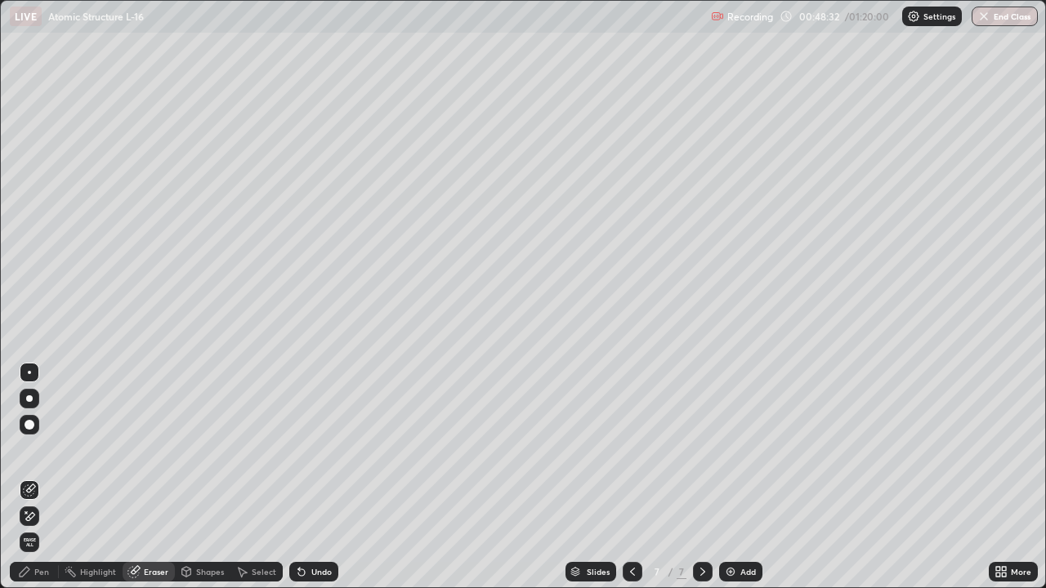
click at [47, 477] on div "Pen" at bounding box center [41, 572] width 15 height 8
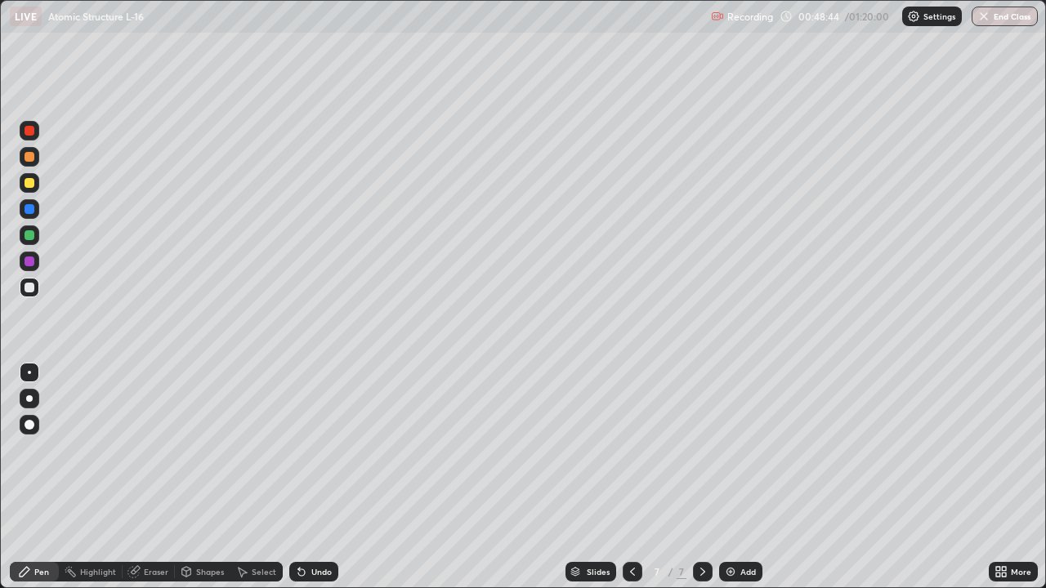
click at [33, 185] on div at bounding box center [30, 183] width 10 height 10
click at [27, 238] on div at bounding box center [30, 235] width 10 height 10
click at [151, 477] on div "Eraser" at bounding box center [156, 572] width 25 height 8
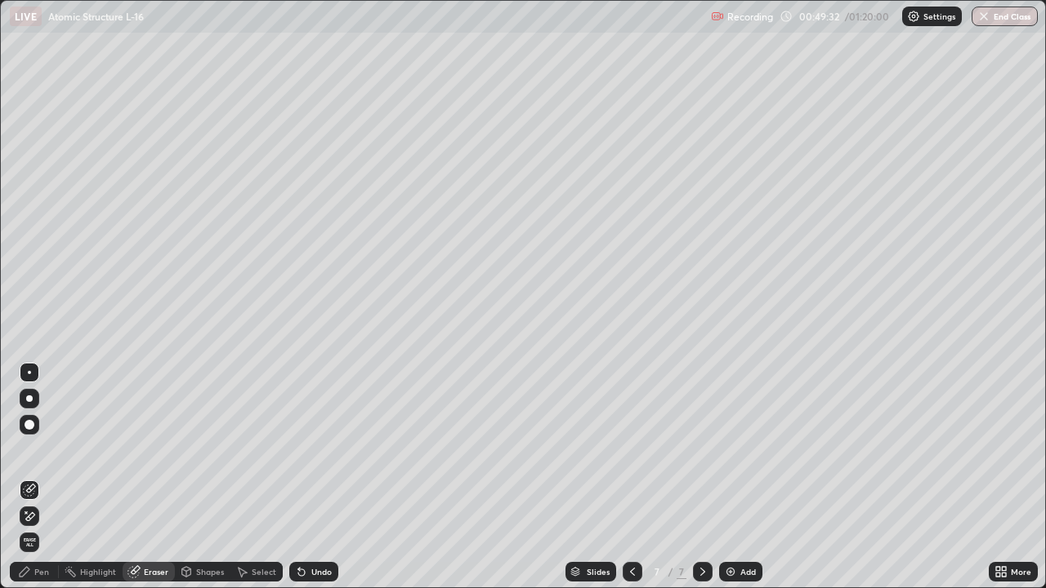
click at [42, 477] on div "Pen" at bounding box center [41, 572] width 15 height 8
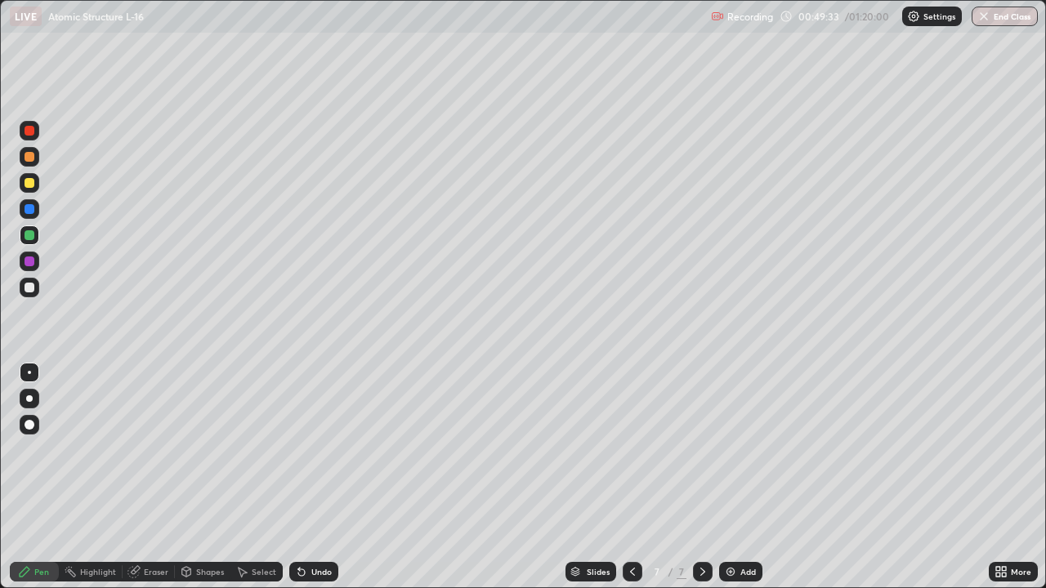
click at [33, 288] on div at bounding box center [30, 288] width 10 height 10
click at [163, 477] on div "Eraser" at bounding box center [156, 572] width 25 height 8
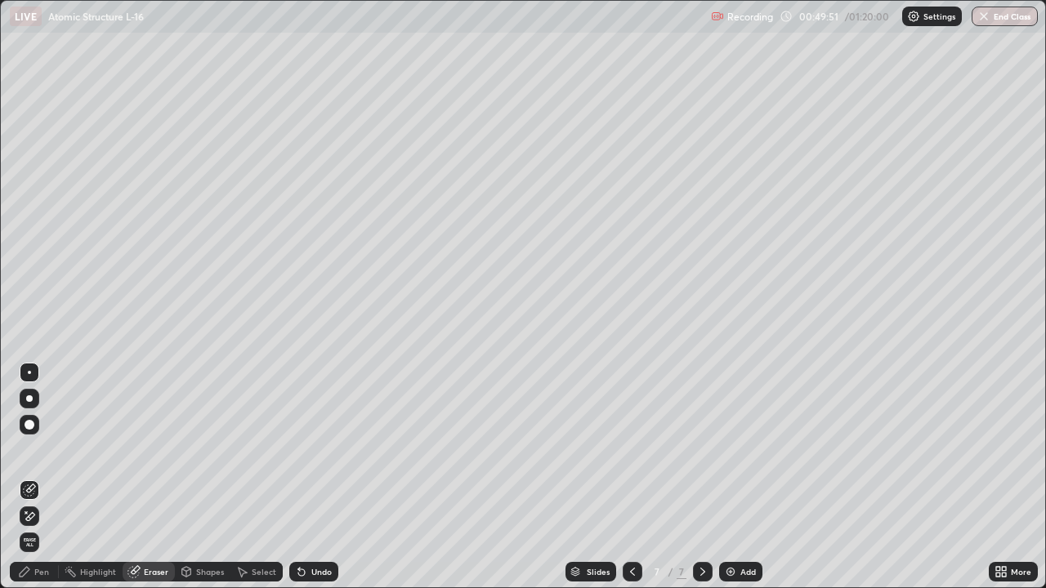
click at [46, 477] on div "Pen" at bounding box center [41, 572] width 15 height 8
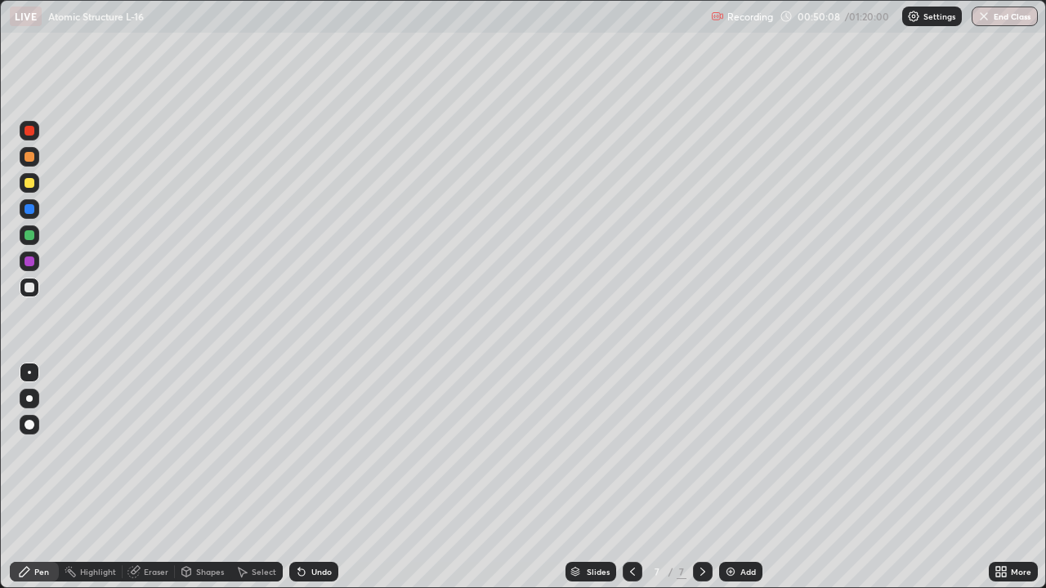
click at [145, 477] on div "Eraser" at bounding box center [156, 572] width 25 height 8
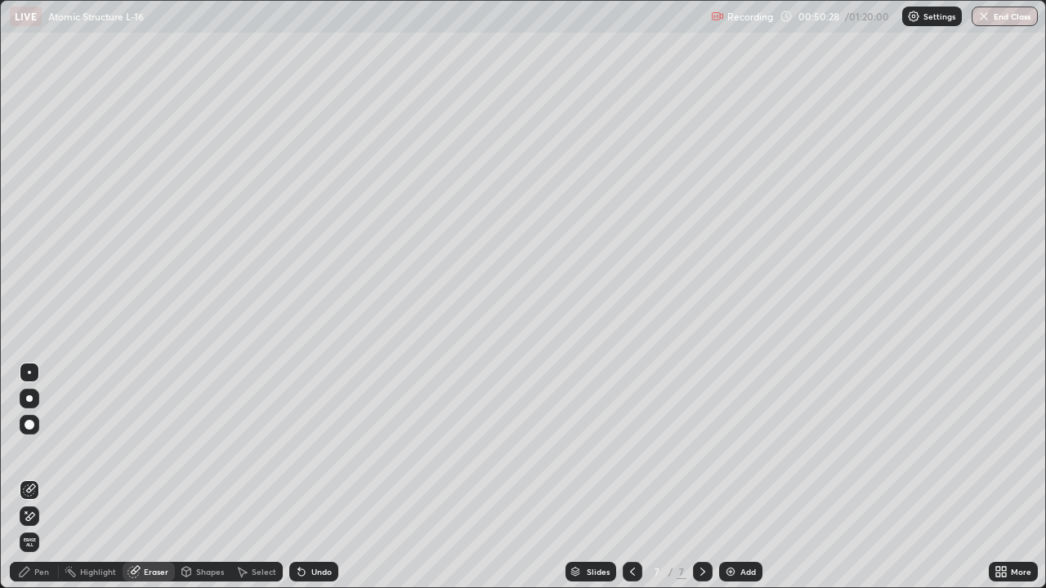
click at [47, 477] on div "Pen" at bounding box center [41, 572] width 15 height 8
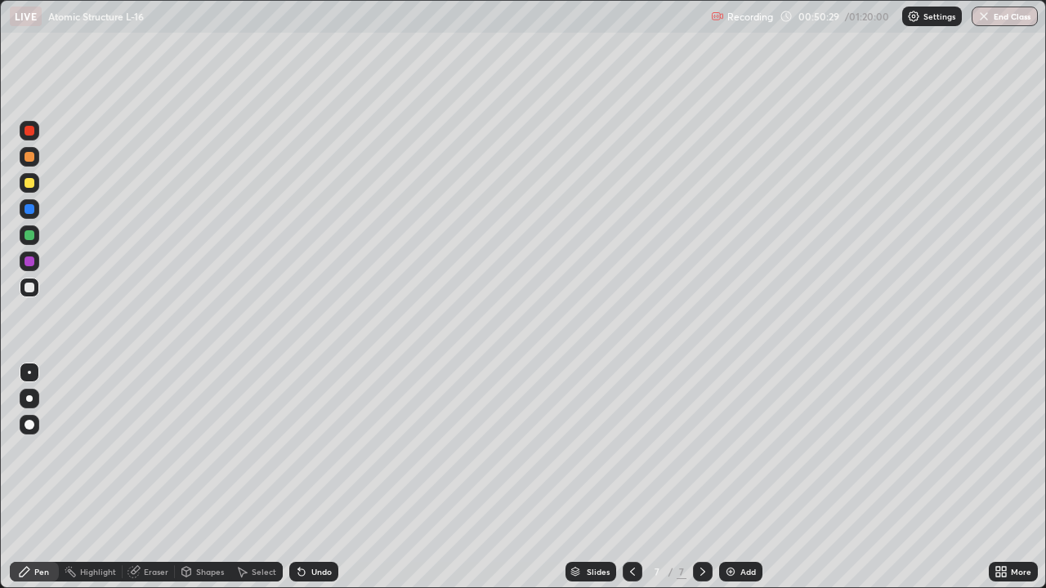
click at [28, 287] on div at bounding box center [30, 288] width 10 height 10
click at [23, 181] on div at bounding box center [30, 183] width 20 height 20
click at [1002, 17] on button "End Class" at bounding box center [1004, 17] width 66 height 20
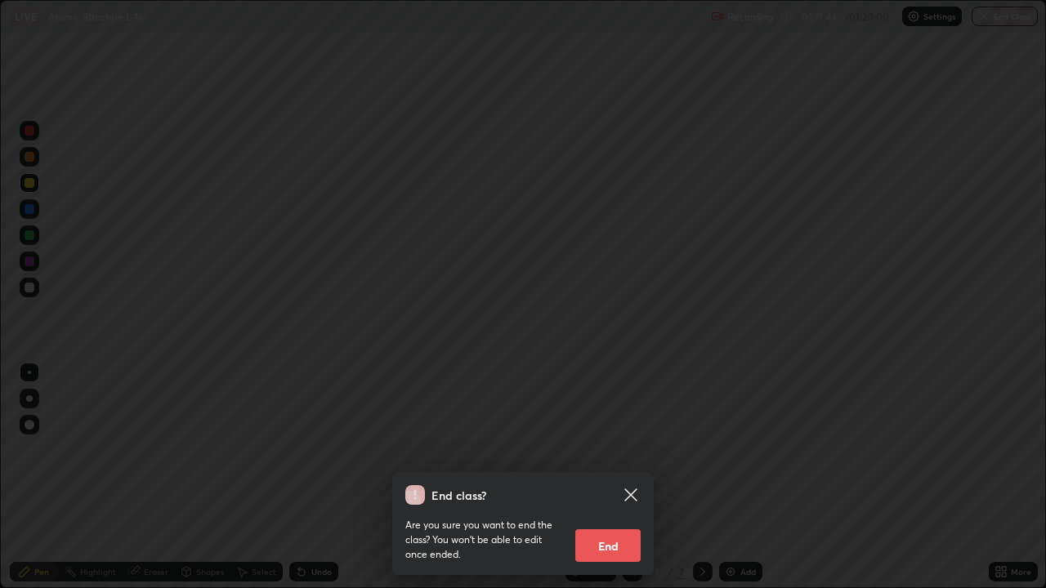
click at [605, 477] on button "End" at bounding box center [607, 545] width 65 height 33
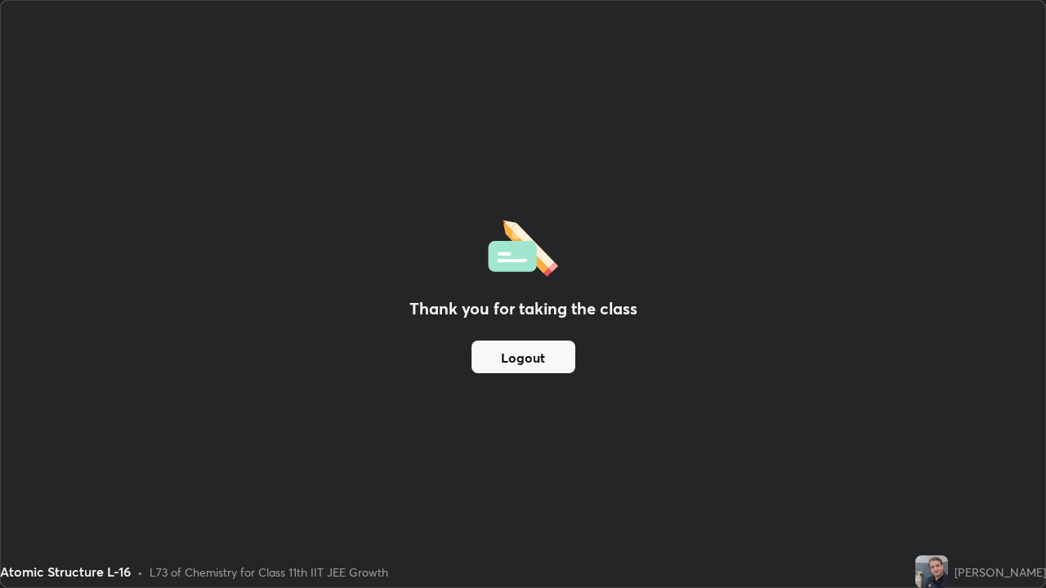
click at [536, 351] on button "Logout" at bounding box center [523, 357] width 104 height 33
